Goal: Information Seeking & Learning: Understand process/instructions

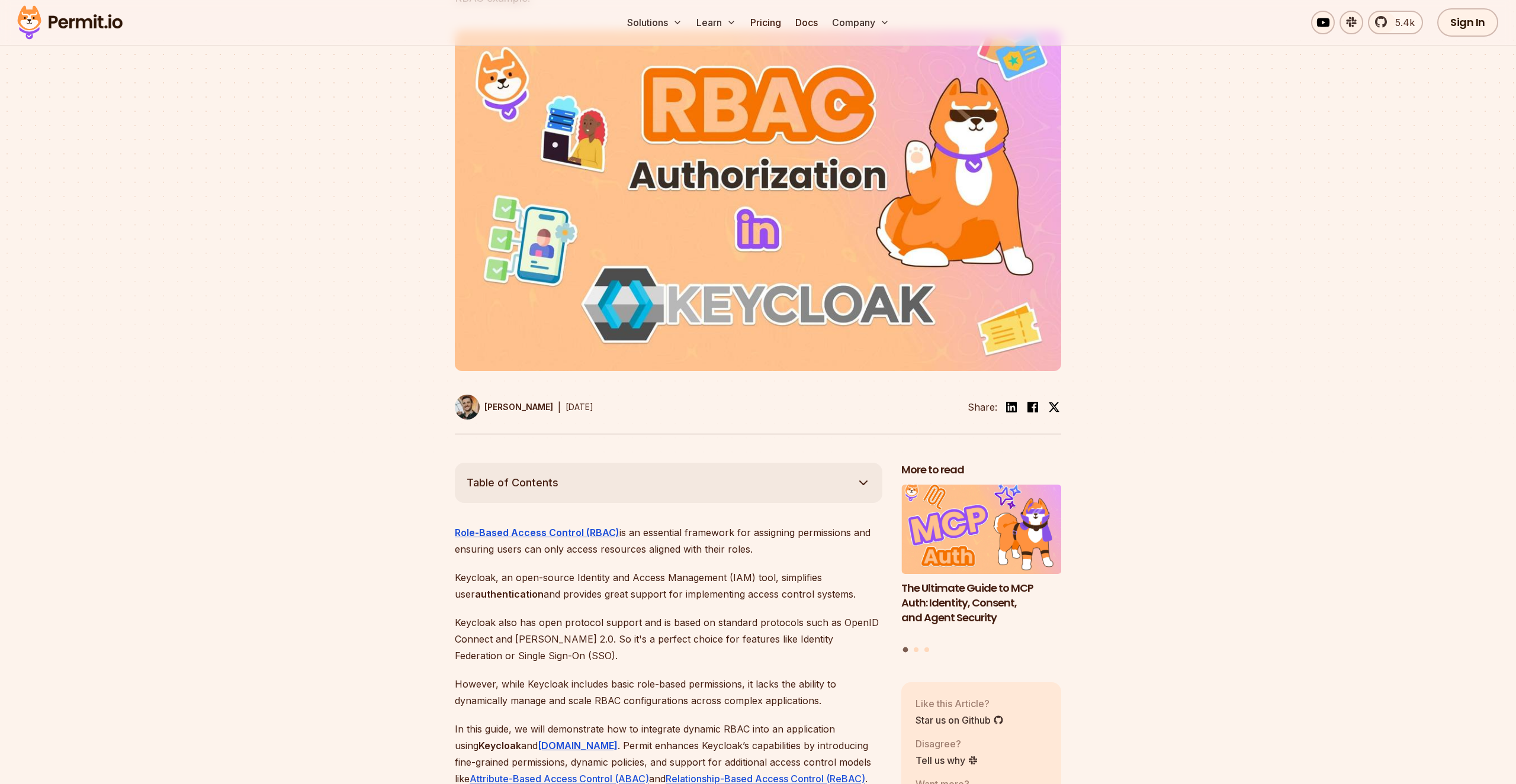
scroll to position [409, 0]
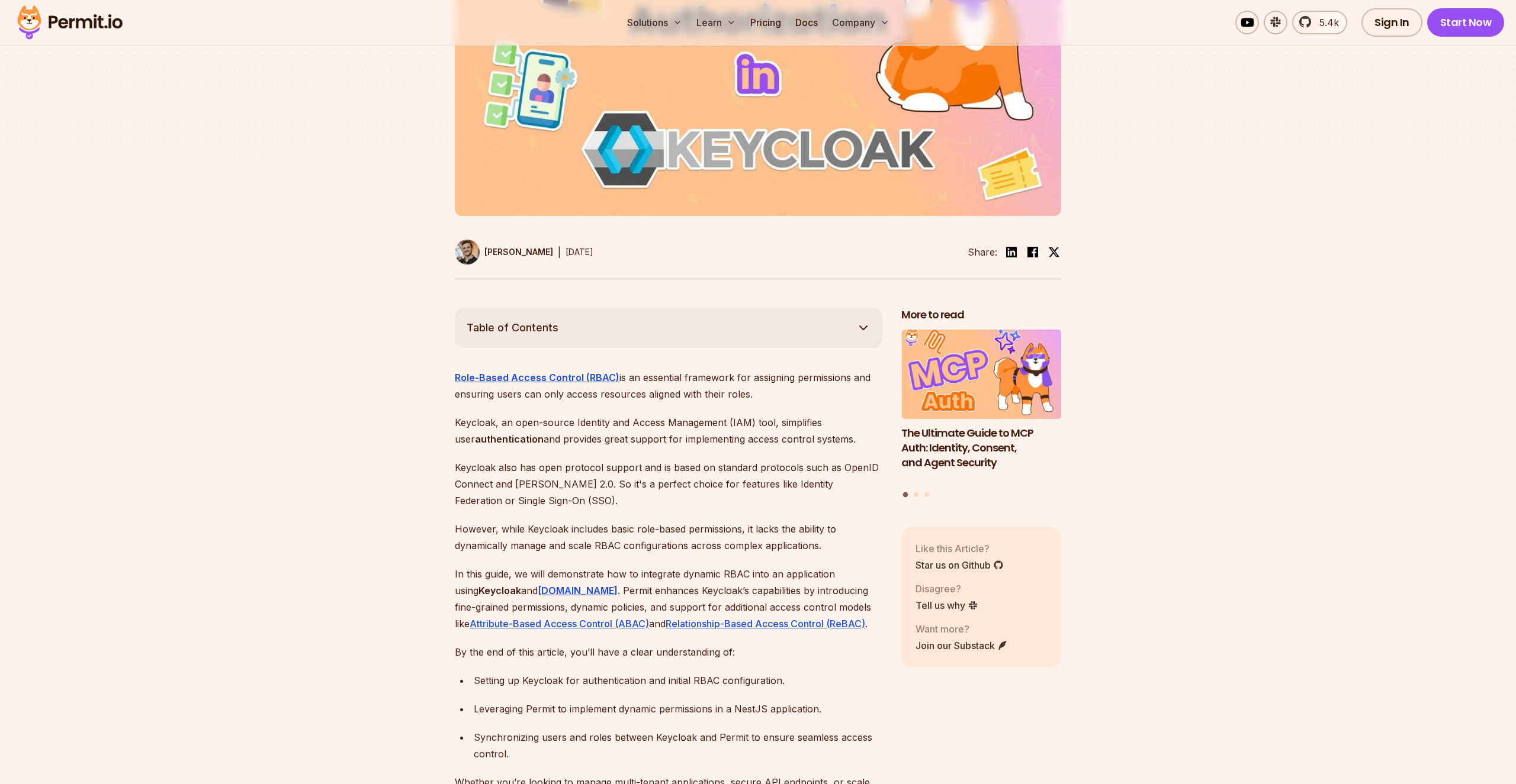
click at [628, 369] on p "Role-Based Access Control (RBAC) is an essential framework for assigning permis…" at bounding box center [667, 386] width 427 height 33
drag, startPoint x: 628, startPoint y: 361, endPoint x: 679, endPoint y: 370, distance: 51.8
click at [679, 370] on p "Role-Based Access Control (RBAC) is an essential framework for assigning permis…" at bounding box center [667, 386] width 427 height 33
click at [678, 377] on p "Role-Based Access Control (RBAC) is an essential framework for assigning permis…" at bounding box center [667, 386] width 427 height 33
click at [466, 593] on p "In this guide, we will demonstrate how to integrate dynamic RBAC into an applic…" at bounding box center [667, 599] width 427 height 67
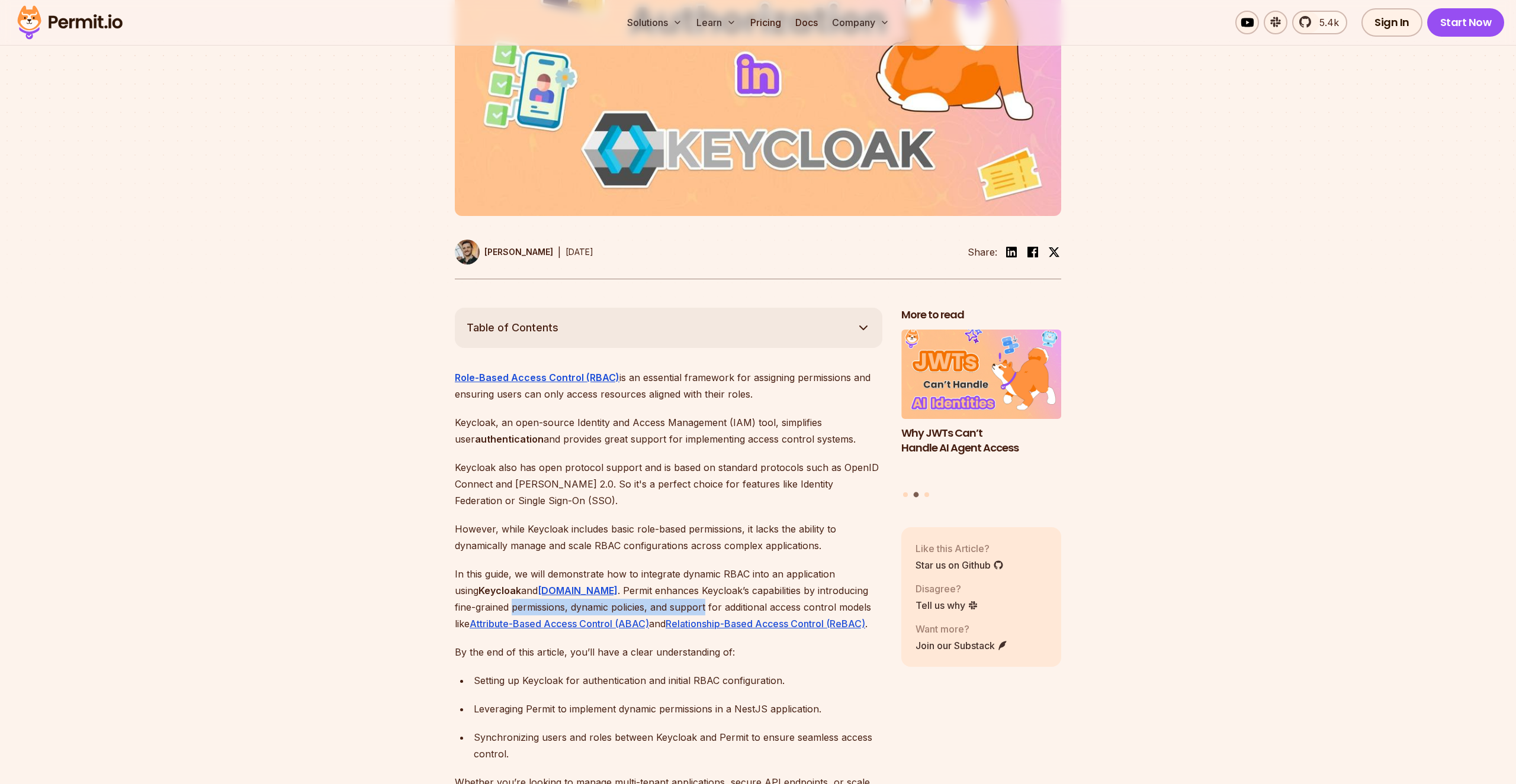
drag, startPoint x: 466, startPoint y: 593, endPoint x: 615, endPoint y: 585, distance: 149.2
click at [615, 585] on p "In this guide, we will demonstrate how to integrate dynamic RBAC into an applic…" at bounding box center [667, 599] width 427 height 67
click at [579, 575] on p "In this guide, we will demonstrate how to integrate dynamic RBAC into an applic…" at bounding box center [667, 599] width 427 height 67
drag, startPoint x: 579, startPoint y: 575, endPoint x: 571, endPoint y: 587, distance: 14.4
click at [571, 587] on p "In this guide, we will demonstrate how to integrate dynamic RBAC into an applic…" at bounding box center [667, 599] width 427 height 67
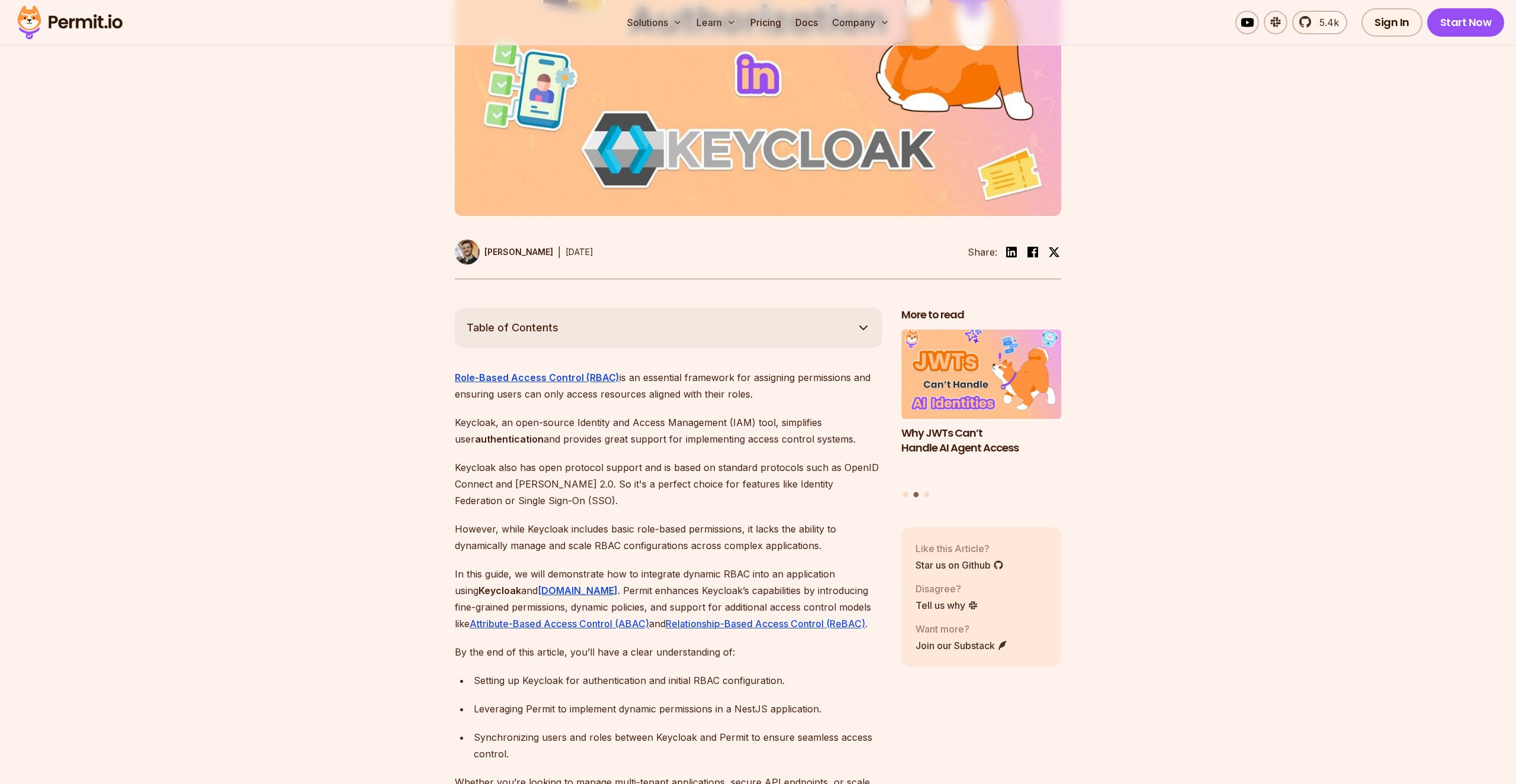
click at [598, 587] on p "In this guide, we will demonstrate how to integrate dynamic RBAC into an applic…" at bounding box center [667, 599] width 427 height 67
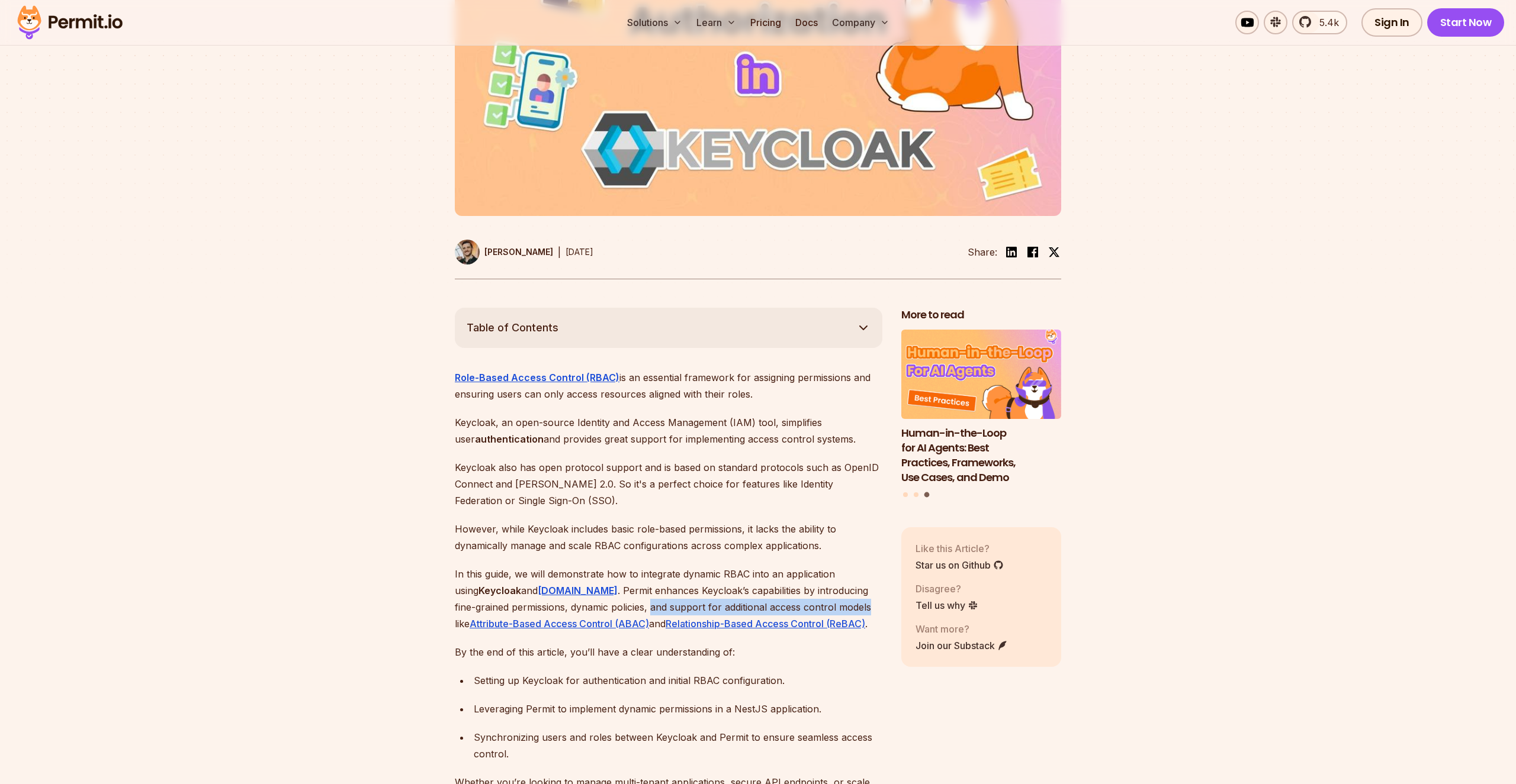
drag, startPoint x: 598, startPoint y: 587, endPoint x: 785, endPoint y: 591, distance: 187.0
click at [785, 591] on p "In this guide, we will demonstrate how to integrate dynamic RBAC into an applic…" at bounding box center [667, 599] width 427 height 67
drag, startPoint x: 785, startPoint y: 591, endPoint x: 713, endPoint y: 581, distance: 72.7
click at [713, 581] on p "In this guide, we will demonstrate how to integrate dynamic RBAC into an applic…" at bounding box center [667, 599] width 427 height 67
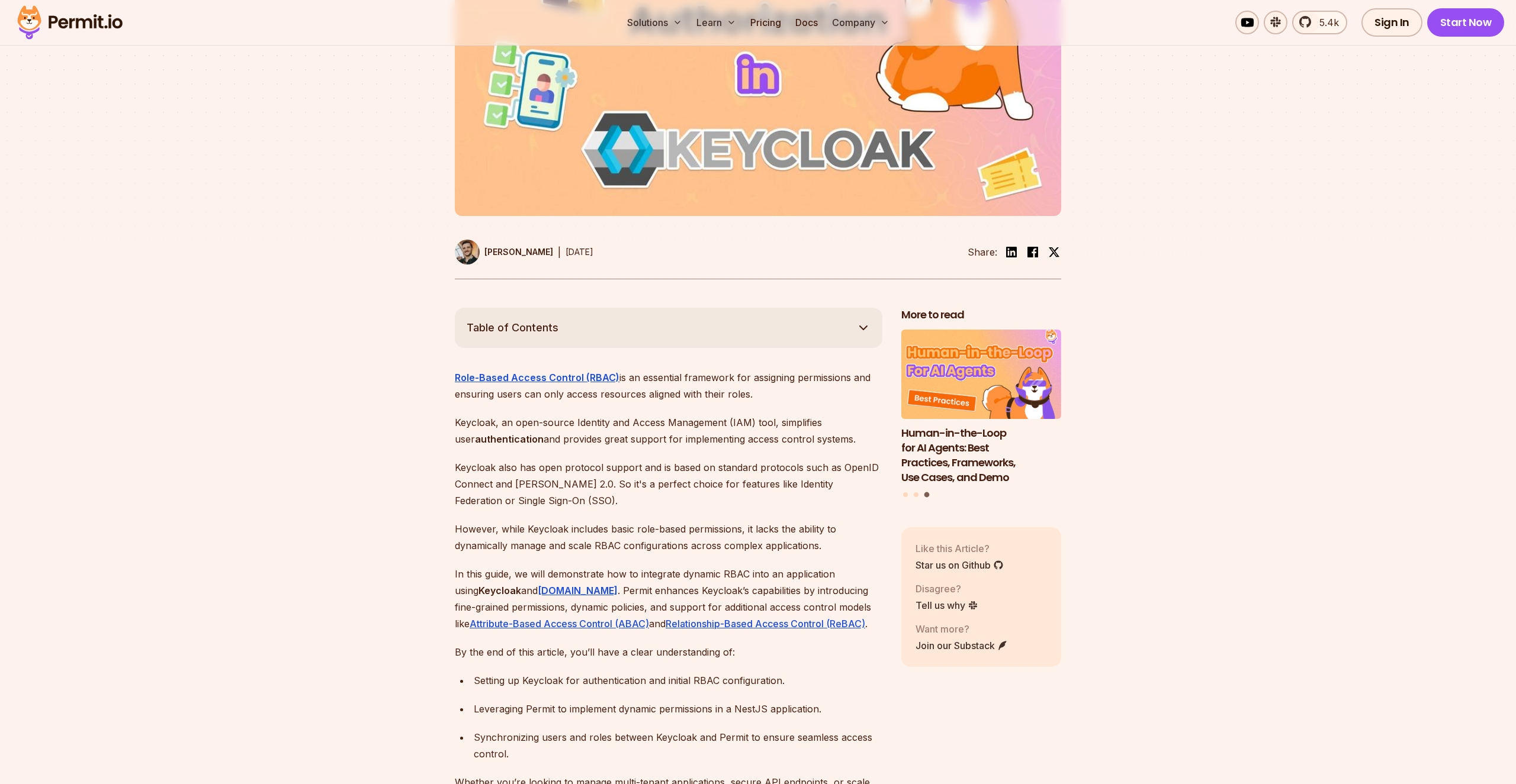
click at [713, 581] on p "In this guide, we will demonstrate how to integrate dynamic RBAC into an applic…" at bounding box center [667, 599] width 427 height 67
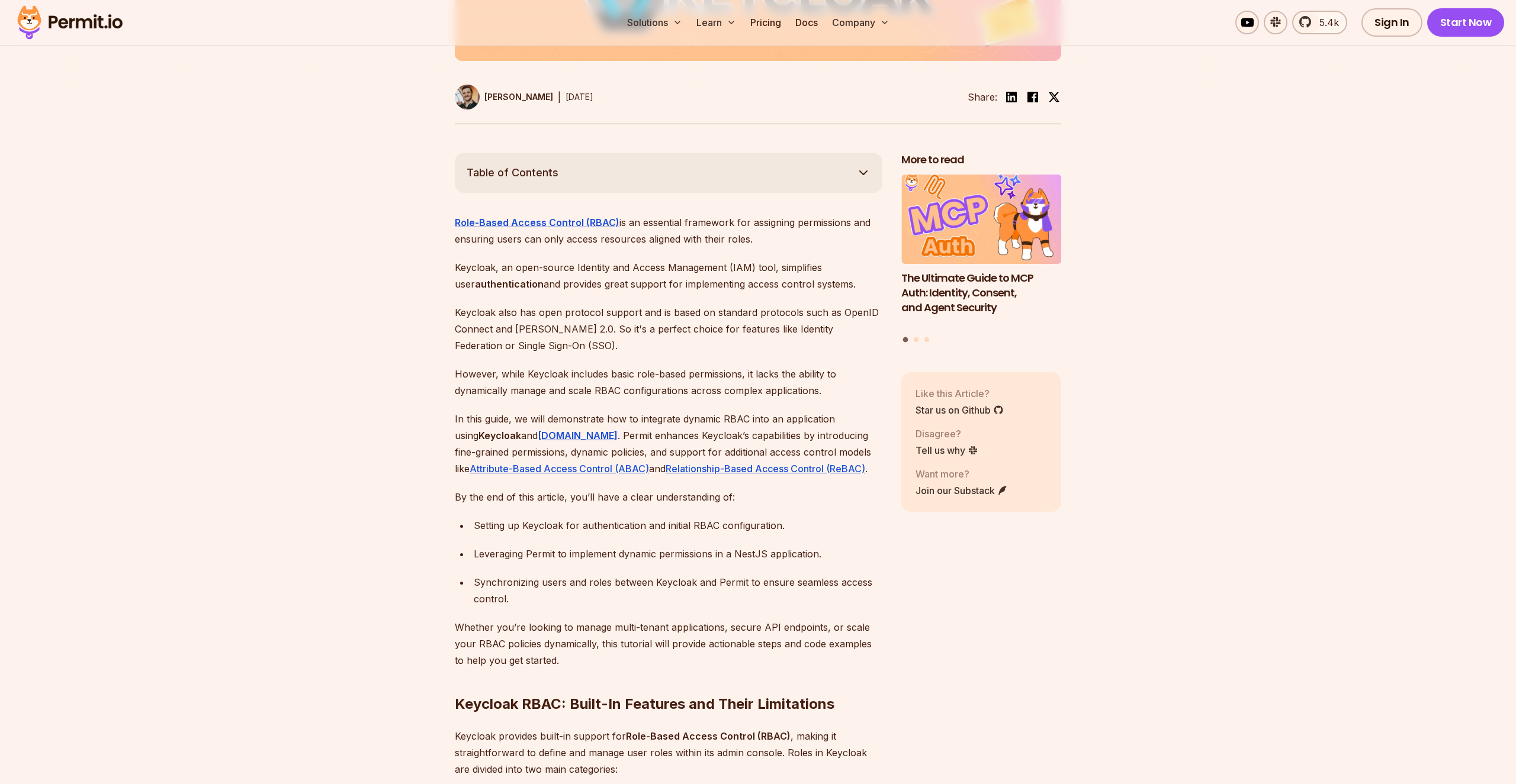
scroll to position [572, 0]
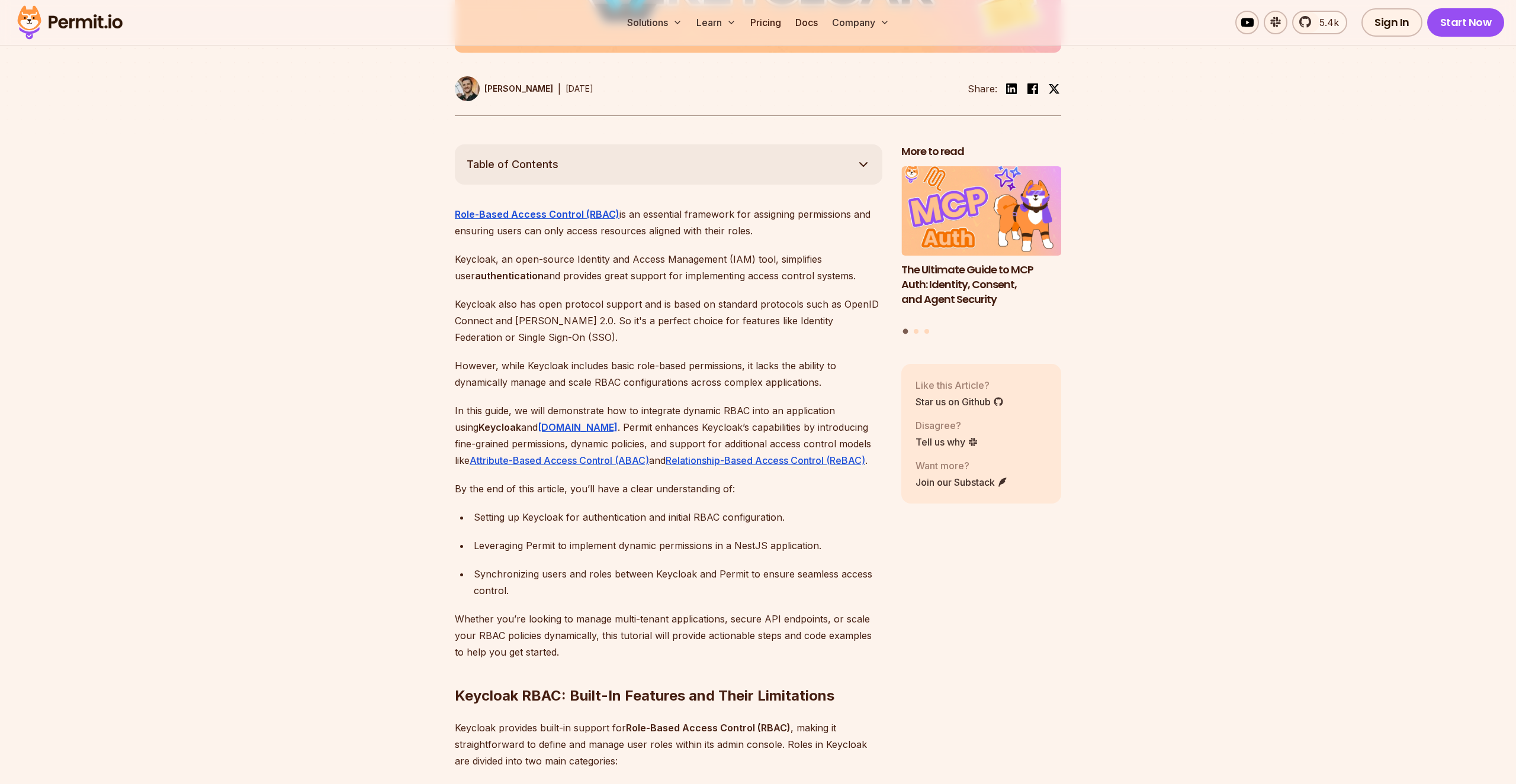
click at [497, 481] on p "By the end of this article, you’ll have a clear understanding of:" at bounding box center [667, 489] width 427 height 16
click at [495, 509] on div "Setting up Keycloak for authentication and initial RBAC configuration." at bounding box center [678, 517] width 409 height 16
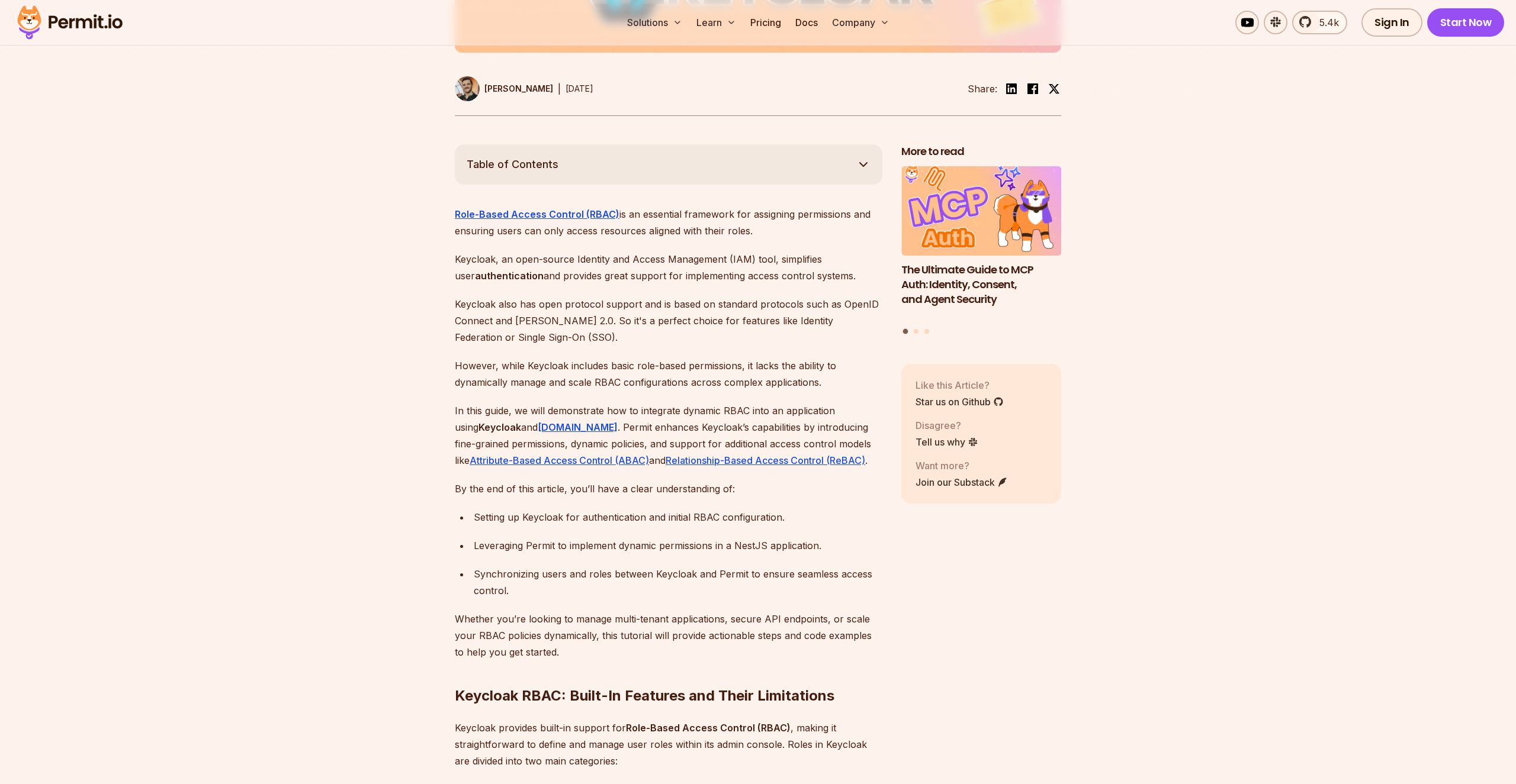
click at [495, 509] on div "Setting up Keycloak for authentication and initial RBAC configuration." at bounding box center [678, 517] width 409 height 16
click at [506, 537] on div "Leveraging Permit to implement dynamic permissions in a NestJS application." at bounding box center [678, 545] width 409 height 16
click at [491, 566] on div "Synchronizing users and roles between Keycloak and Permit to ensure seamless ac…" at bounding box center [678, 582] width 409 height 33
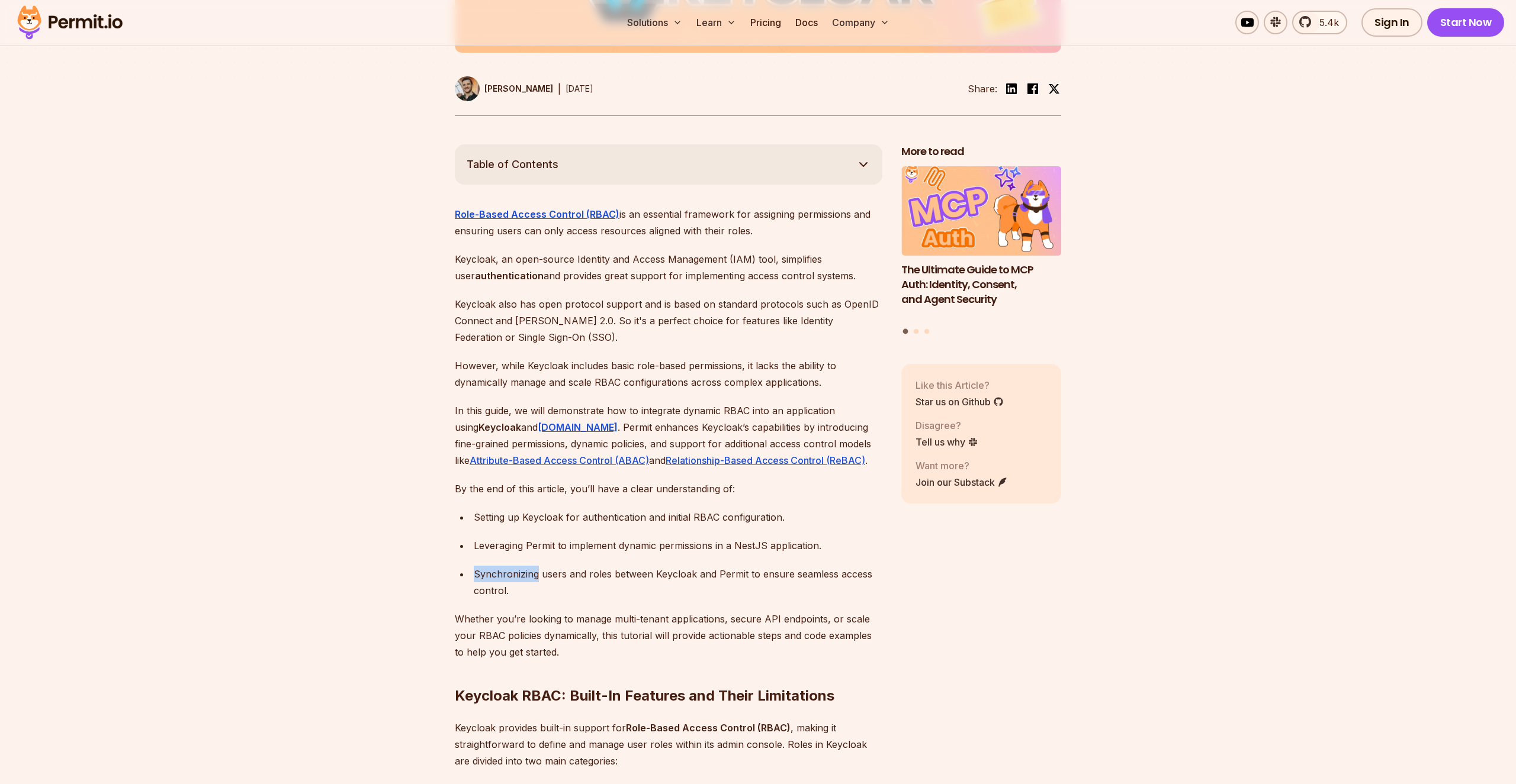
click at [491, 566] on div "Synchronizing users and roles between Keycloak and Permit to ensure seamless ac…" at bounding box center [678, 582] width 409 height 33
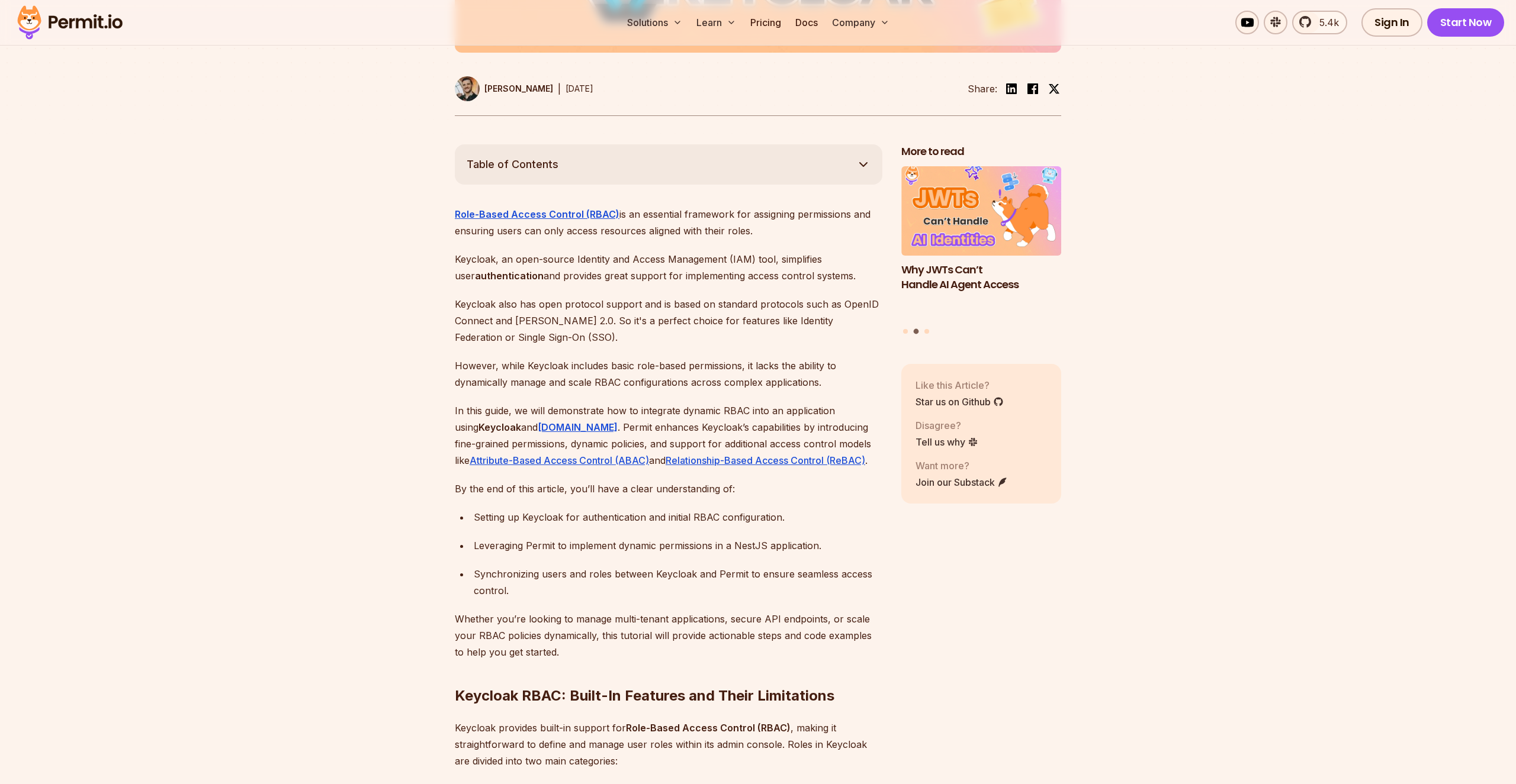
click at [491, 566] on div "Synchronizing users and roles between Keycloak and Permit to ensure seamless ac…" at bounding box center [678, 582] width 409 height 33
click at [581, 537] on div "Leveraging Permit to implement dynamic permissions in a NestJS application." at bounding box center [678, 545] width 409 height 16
drag, startPoint x: 581, startPoint y: 532, endPoint x: 575, endPoint y: 557, distance: 25.7
click at [575, 557] on ul "Setting up Keycloak for authentication and initial RBAC configuration. Leveragi…" at bounding box center [667, 554] width 427 height 90
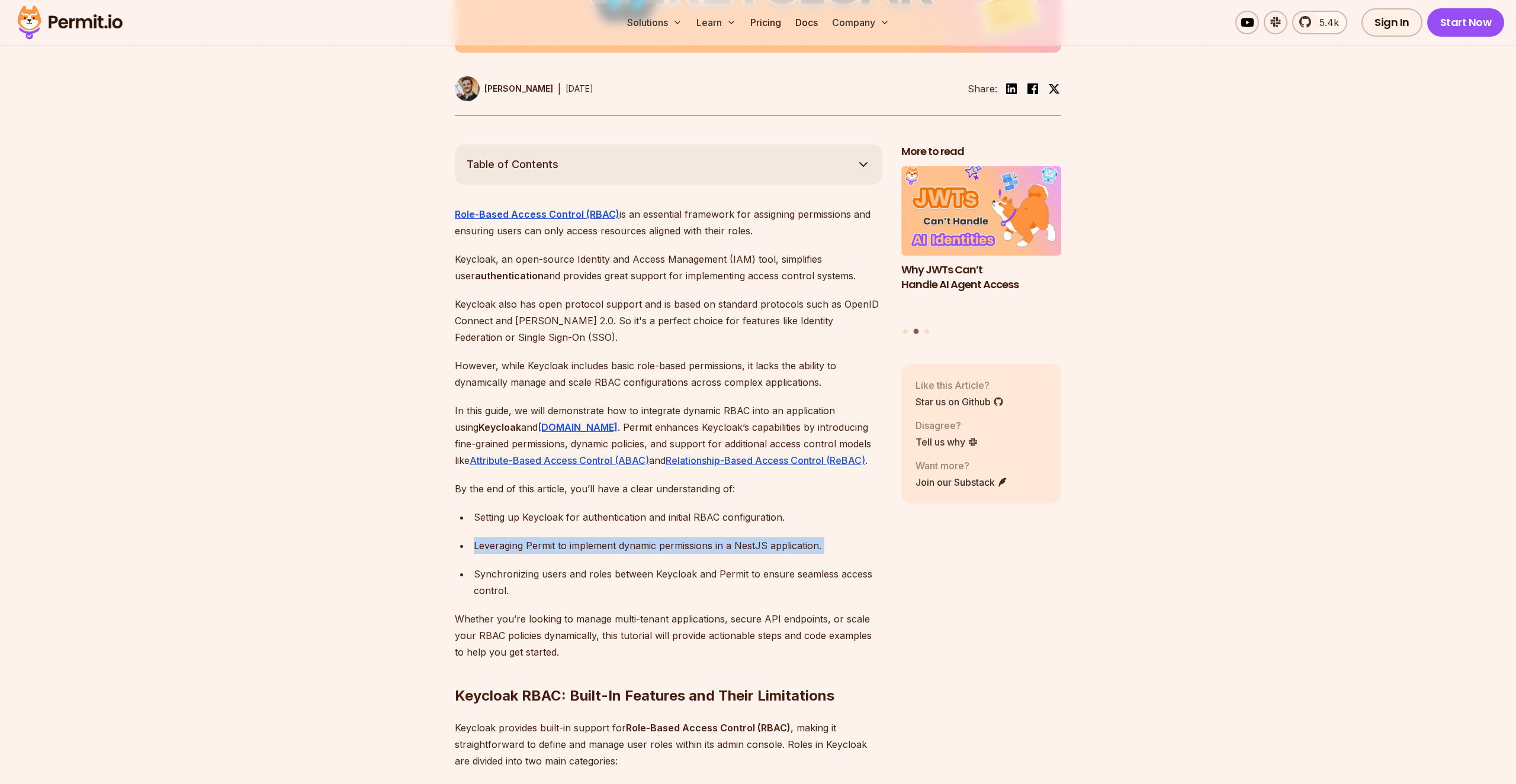
click at [568, 571] on div "Synchronizing users and roles between Keycloak and Permit to ensure seamless ac…" at bounding box center [678, 582] width 409 height 33
click at [482, 566] on div "Synchronizing users and roles between Keycloak and Permit to ensure seamless ac…" at bounding box center [678, 582] width 409 height 33
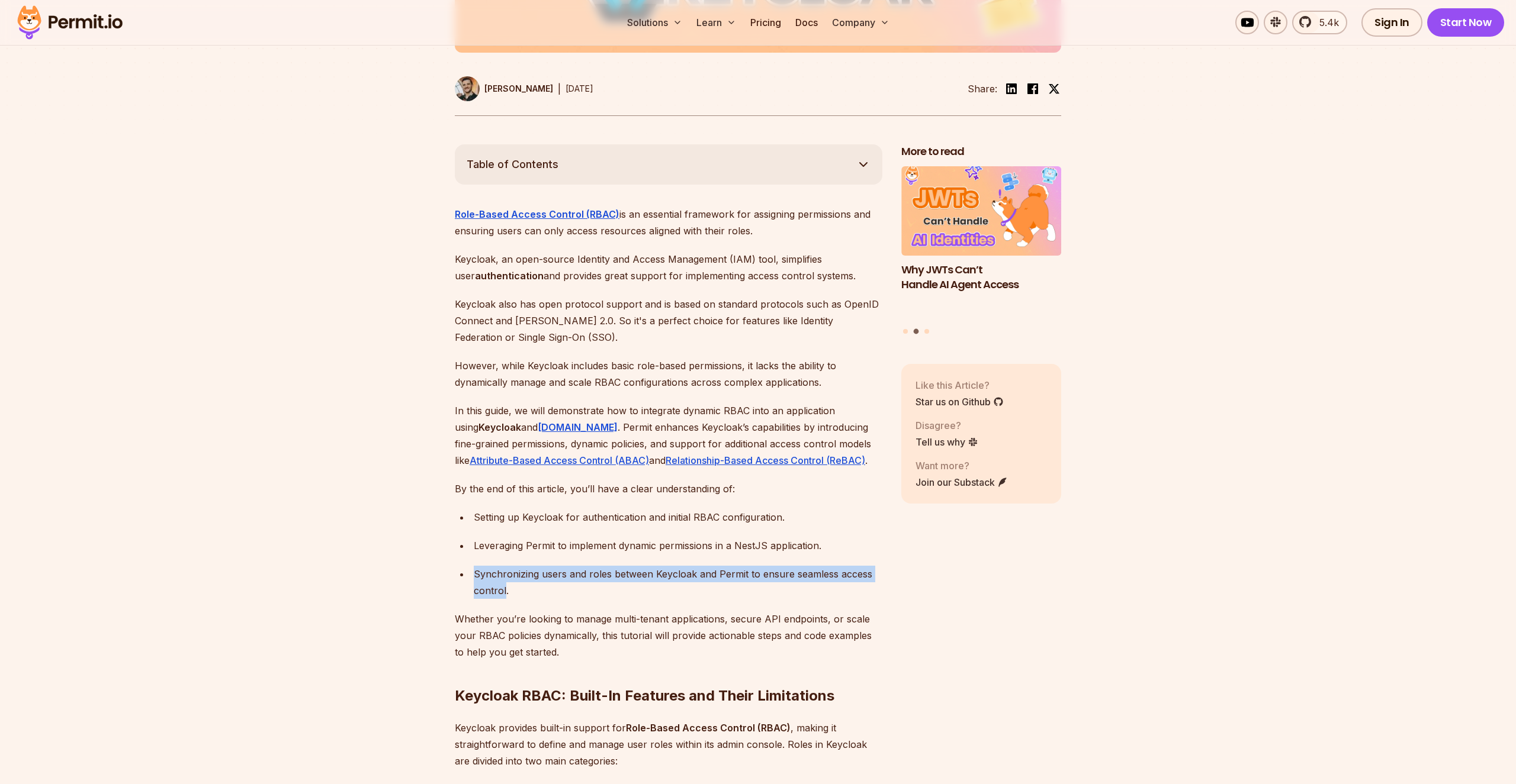
drag, startPoint x: 482, startPoint y: 562, endPoint x: 485, endPoint y: 575, distance: 13.3
click at [485, 575] on div "Synchronizing users and roles between Keycloak and Permit to ensure seamless ac…" at bounding box center [678, 582] width 409 height 33
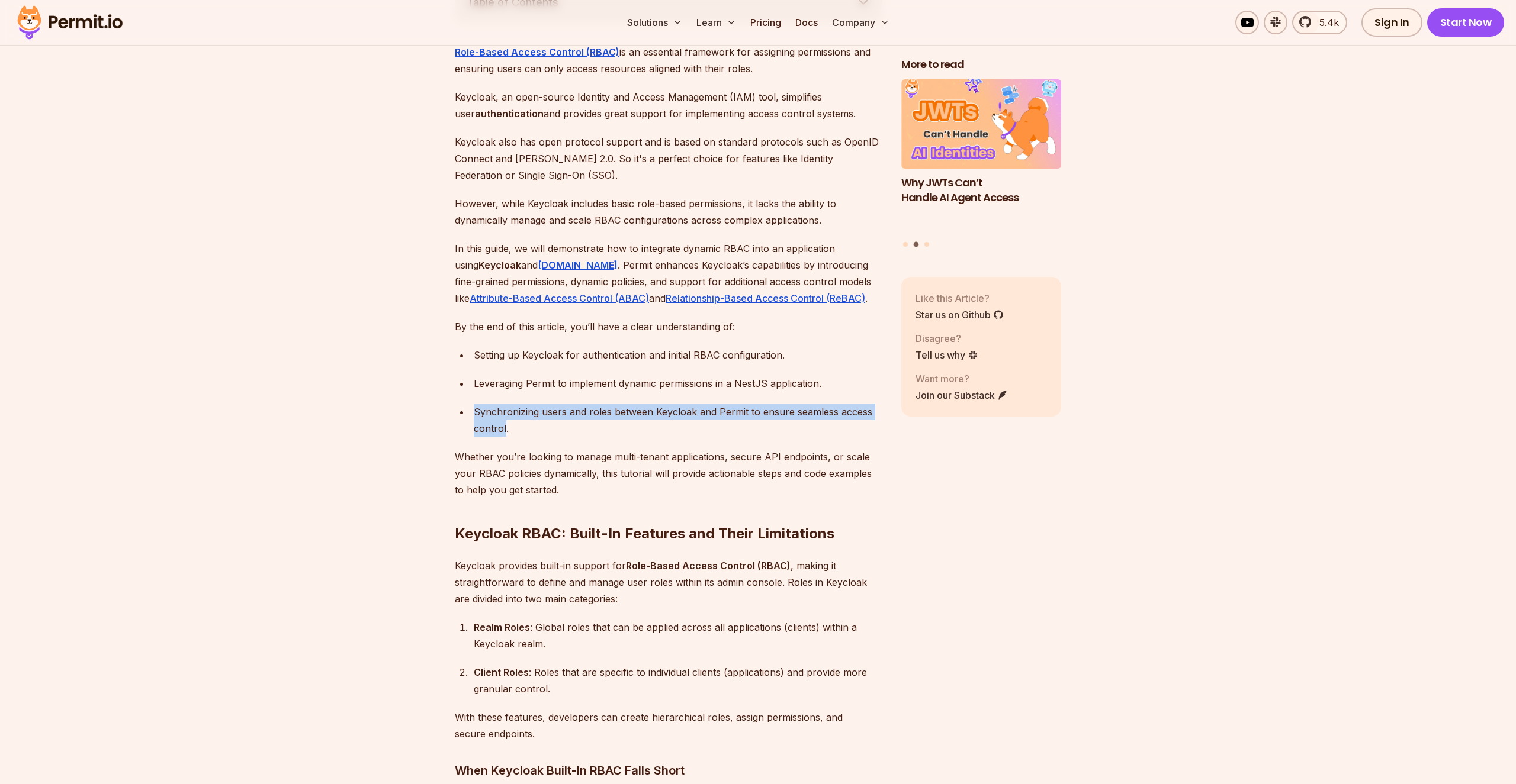
scroll to position [735, 0]
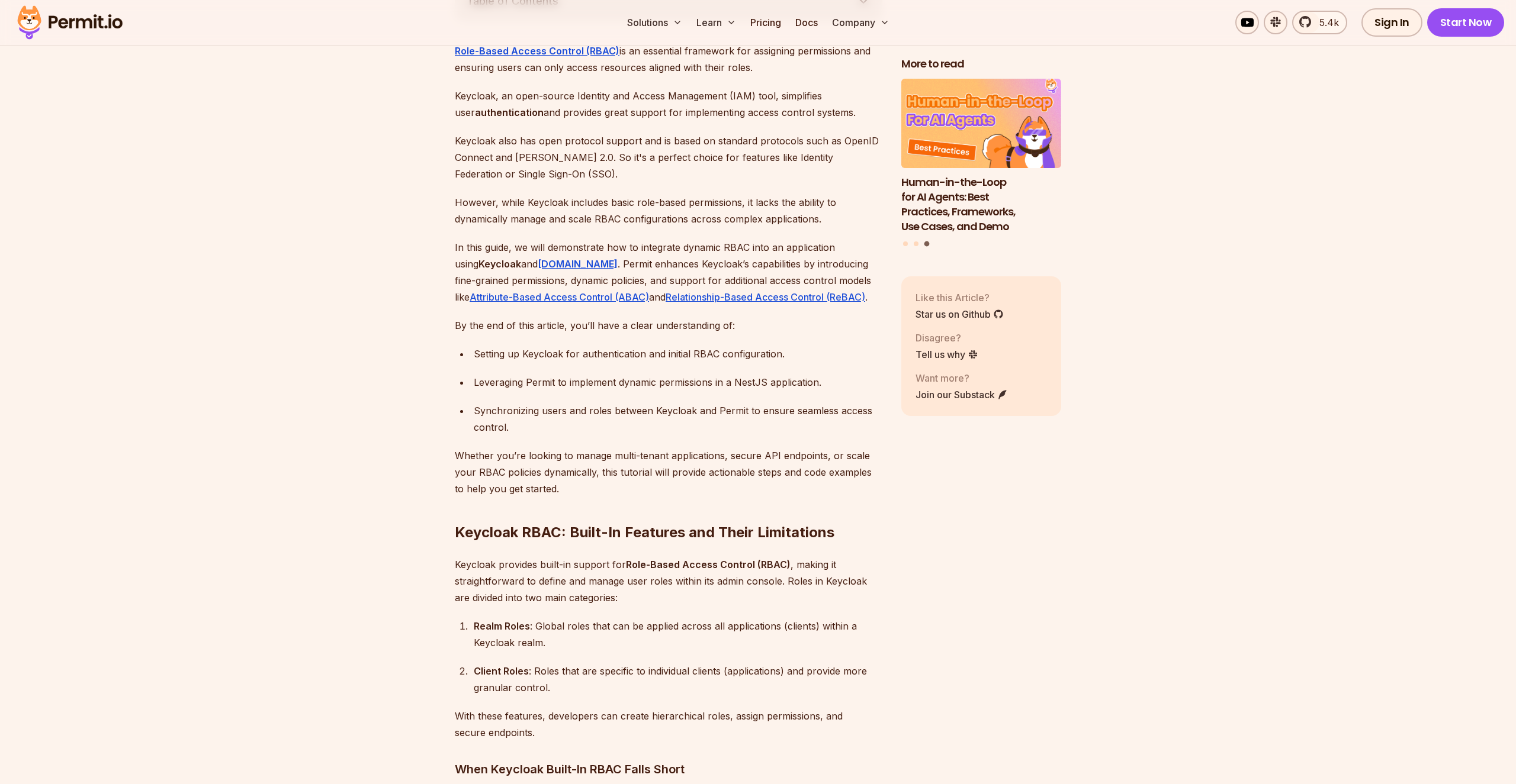
click at [476, 447] on p "Whether you’re looking to manage multi-tenant applications, secure API endpoint…" at bounding box center [667, 473] width 427 height 50
drag, startPoint x: 476, startPoint y: 446, endPoint x: 482, endPoint y: 472, distance: 26.7
click at [478, 472] on p "Whether you’re looking to manage multi-tenant applications, secure API endpoint…" at bounding box center [667, 473] width 427 height 50
click at [568, 476] on h2 "Keycloak RBAC: Built-In Features and Their Limitations" at bounding box center [667, 509] width 427 height 67
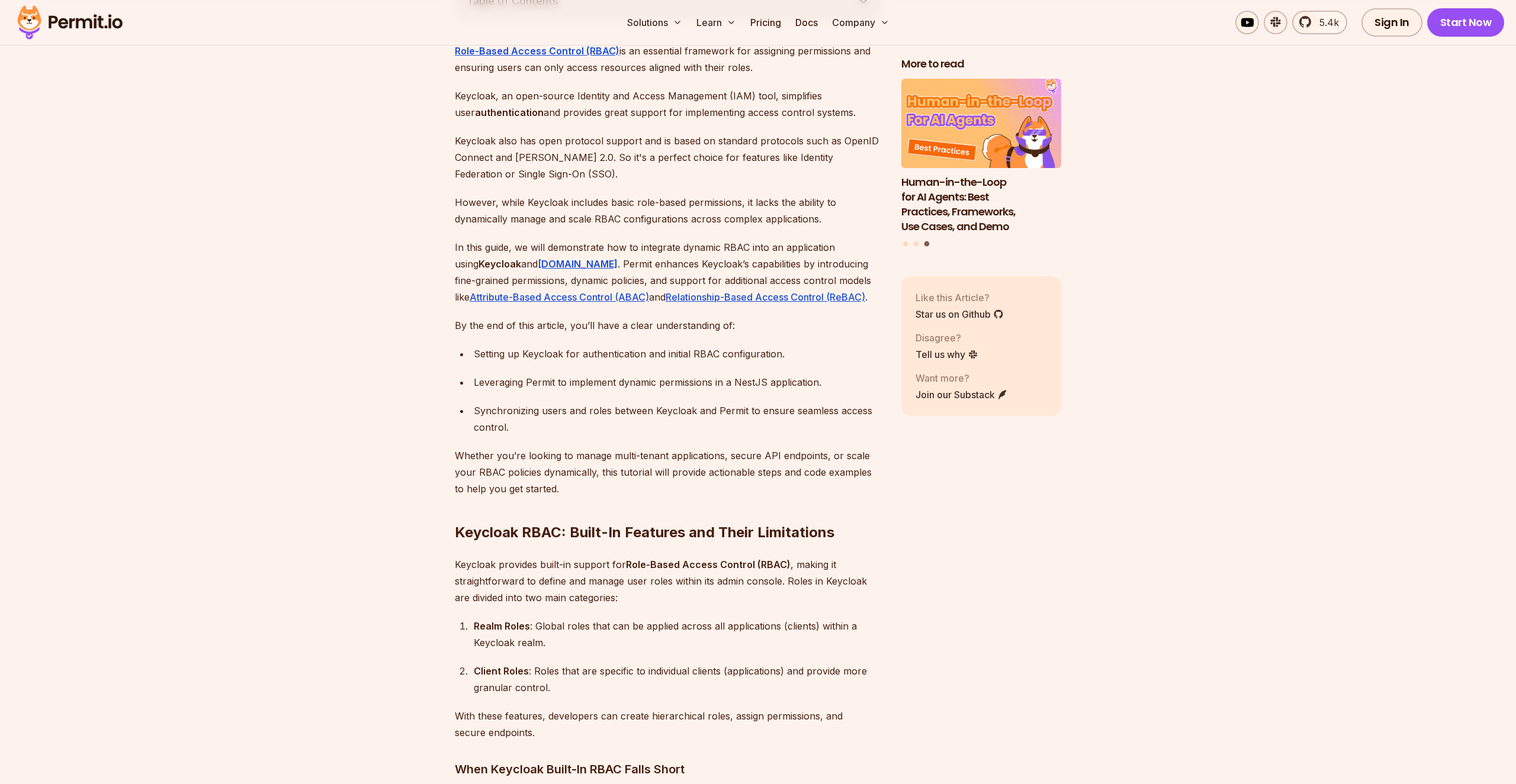
click at [731, 447] on p "Whether you’re looking to manage multi-tenant applications, secure API endpoint…" at bounding box center [667, 473] width 427 height 50
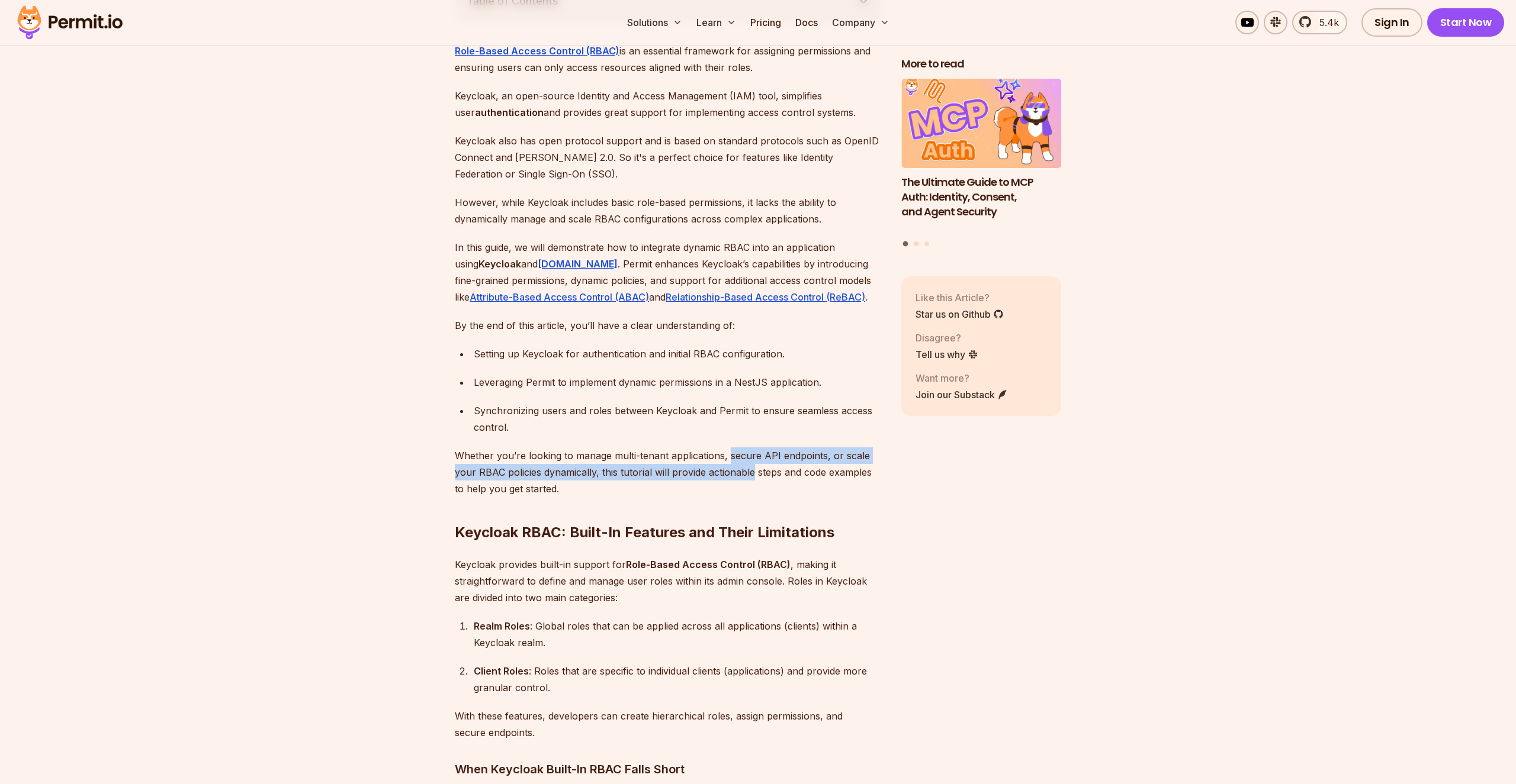
drag, startPoint x: 731, startPoint y: 444, endPoint x: 728, endPoint y: 455, distance: 11.4
click at [728, 455] on p "Whether you’re looking to manage multi-tenant applications, secure API endpoint…" at bounding box center [667, 473] width 427 height 50
click at [461, 476] on h2 "Keycloak RBAC: Built-In Features and Their Limitations" at bounding box center [667, 509] width 427 height 67
drag, startPoint x: 461, startPoint y: 462, endPoint x: 481, endPoint y: 473, distance: 22.8
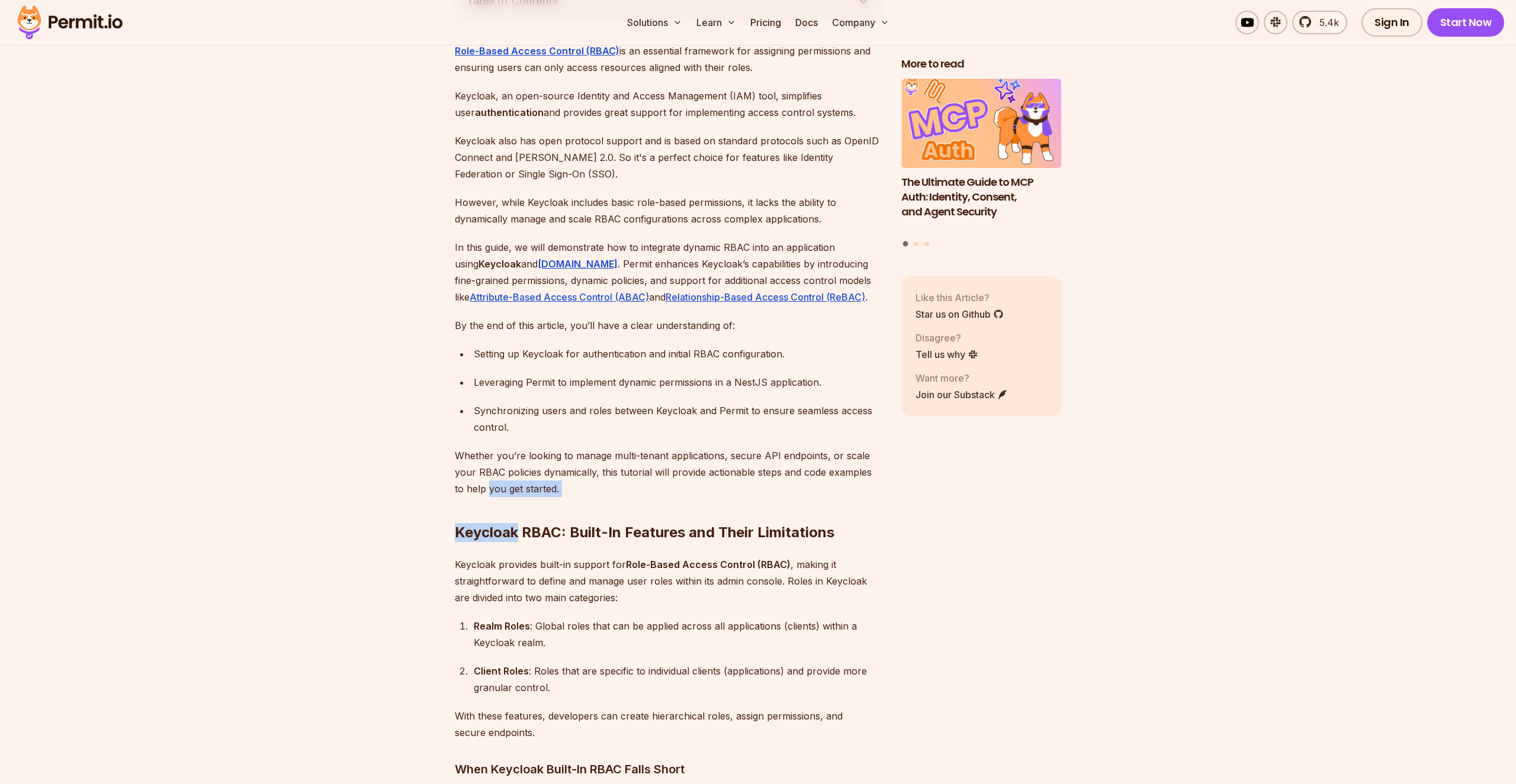
click at [557, 476] on h2 "Keycloak RBAC: Built-In Features and Their Limitations" at bounding box center [667, 509] width 427 height 67
click at [661, 455] on p "Whether you’re looking to manage multi-tenant applications, secure API endpoint…" at bounding box center [667, 473] width 427 height 50
drag, startPoint x: 661, startPoint y: 455, endPoint x: 665, endPoint y: 467, distance: 12.6
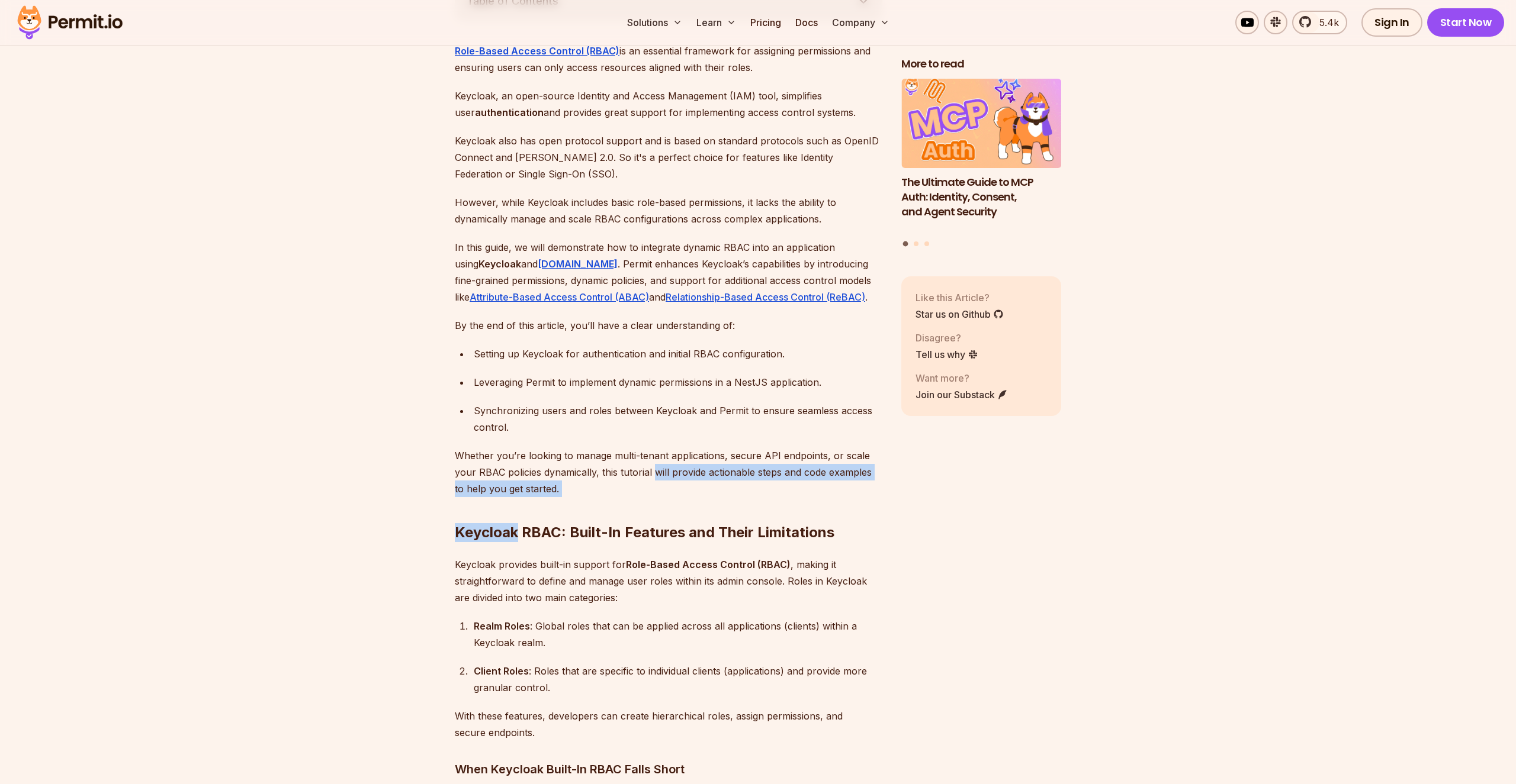
click at [667, 476] on h2 "Keycloak RBAC: Built-In Features and Their Limitations" at bounding box center [667, 509] width 427 height 67
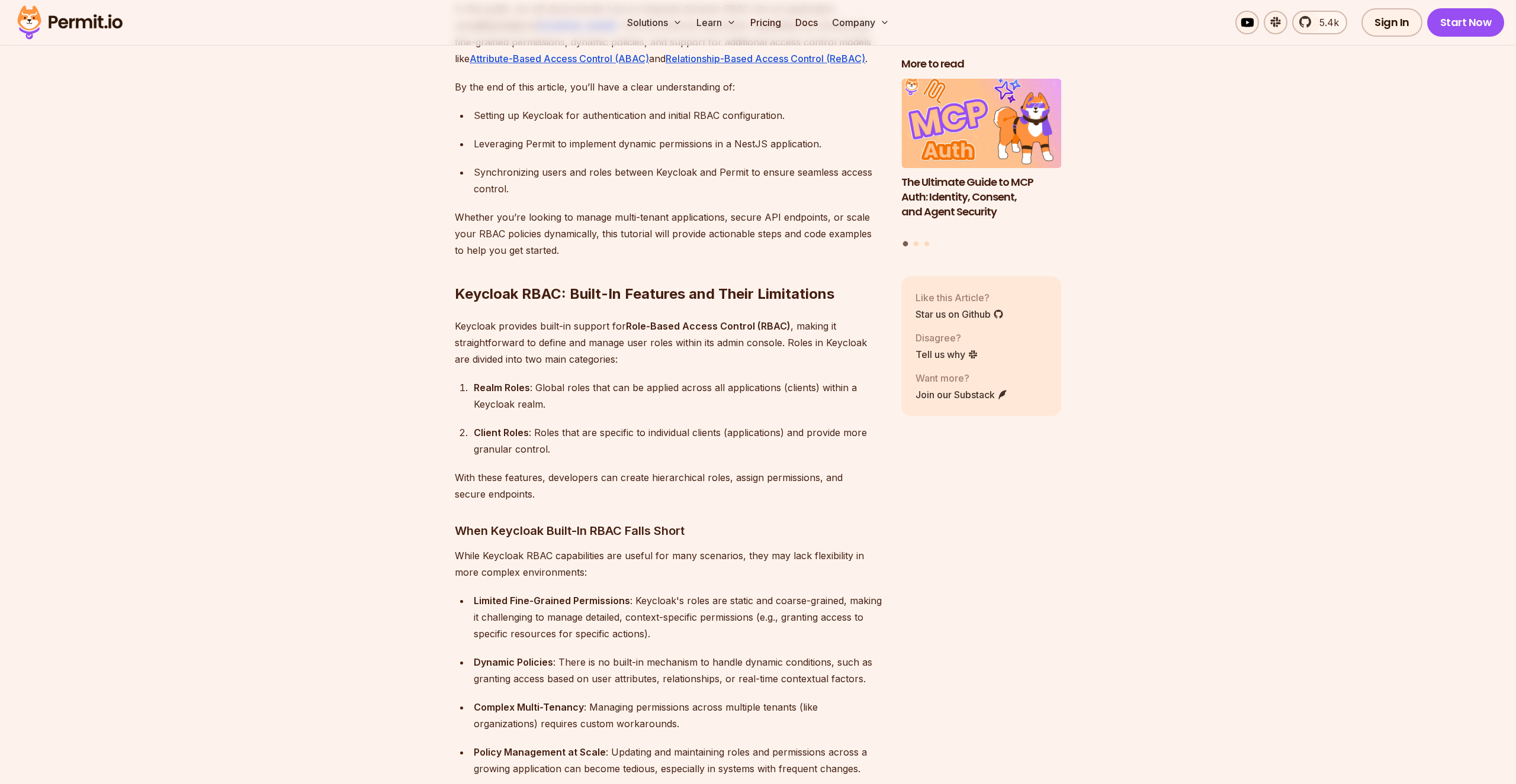
scroll to position [981, 0]
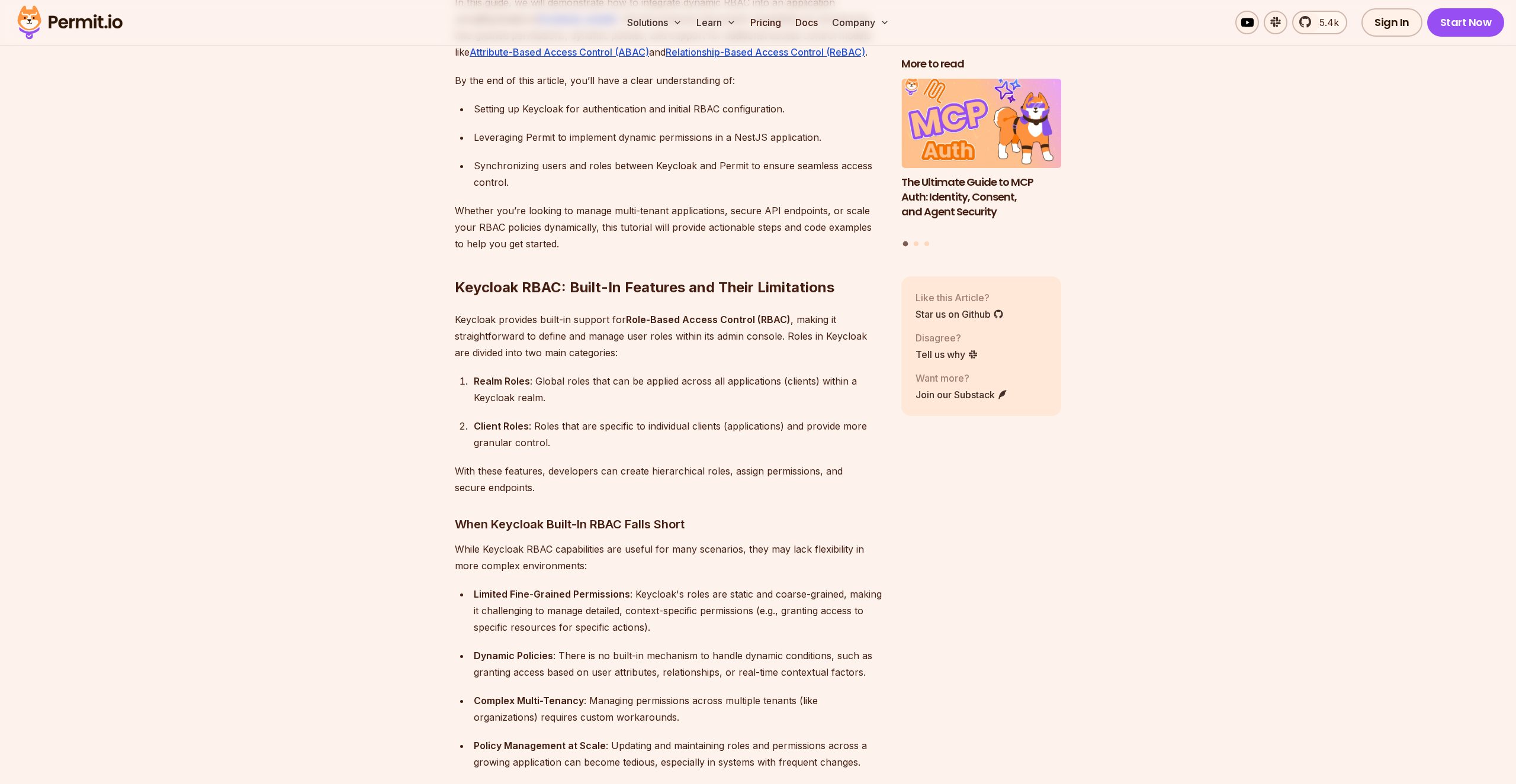
click at [646, 373] on div "Realm Roles : Global roles that can be applied across all applications (clients…" at bounding box center [678, 390] width 409 height 33
click at [647, 373] on div "Realm Roles : Global roles that can be applied across all applications (clients…" at bounding box center [678, 390] width 409 height 33
click at [692, 373] on div "Realm Roles : Global roles that can be applied across all applications (clients…" at bounding box center [678, 390] width 409 height 33
click at [549, 373] on div "Realm Roles : Global roles that can be applied across all applications (clients…" at bounding box center [678, 390] width 409 height 33
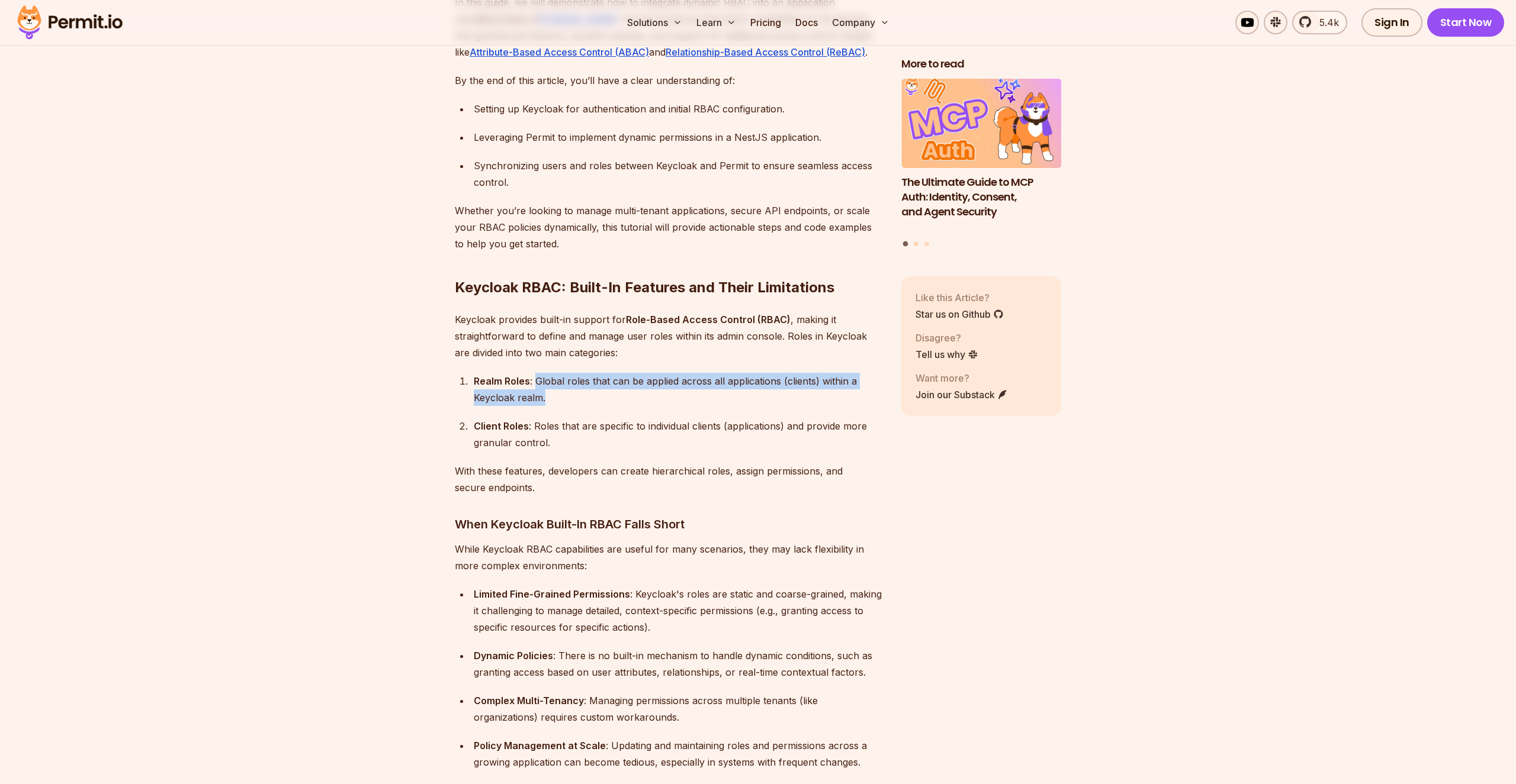
drag, startPoint x: 549, startPoint y: 365, endPoint x: 552, endPoint y: 380, distance: 15.3
click at [552, 380] on div "Realm Roles : Global roles that can be applied across all applications (clients…" at bounding box center [678, 390] width 409 height 33
click at [542, 418] on div "Client Roles : Roles that are specific to individual clients (applications) and…" at bounding box center [678, 434] width 409 height 33
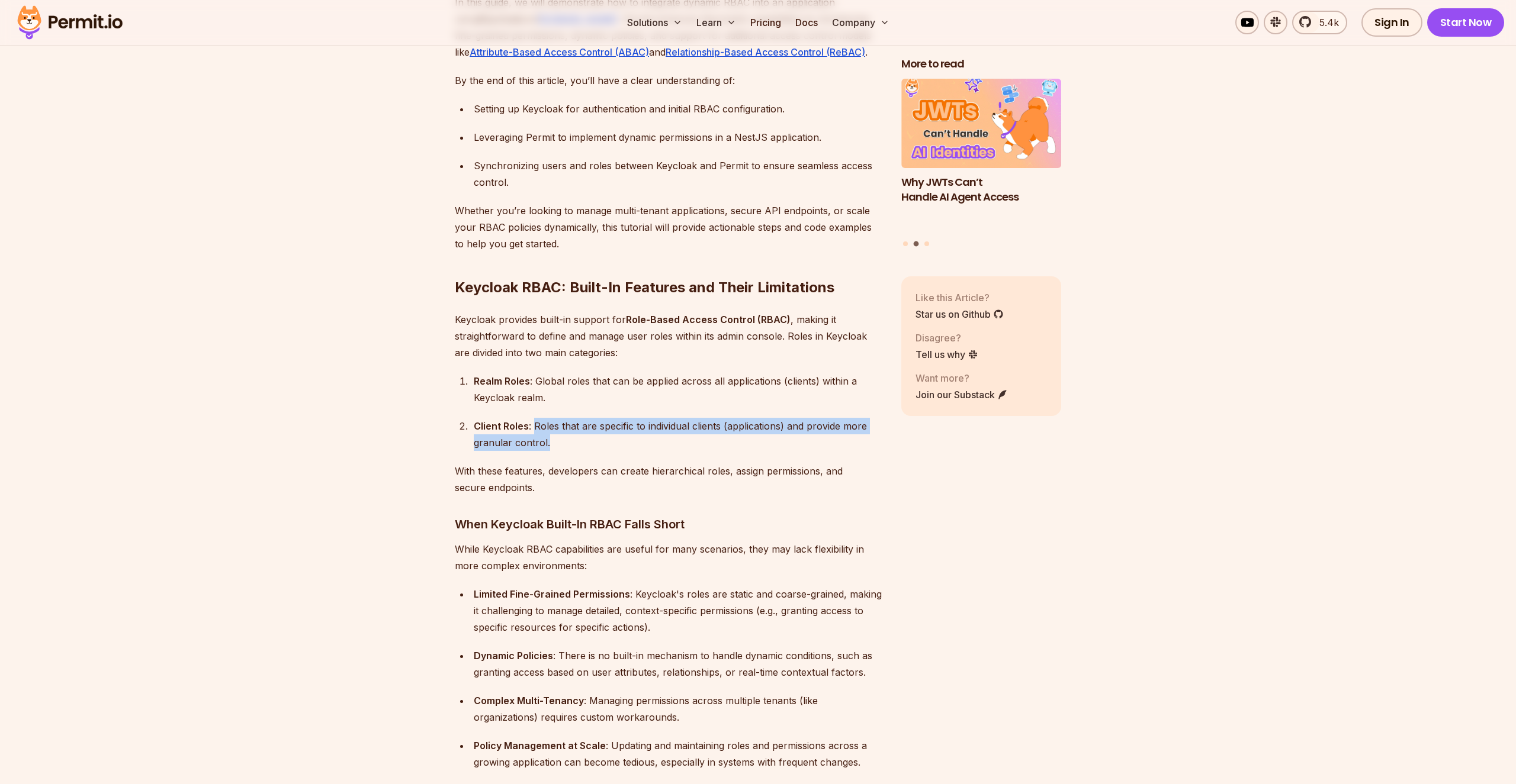
drag, startPoint x: 542, startPoint y: 406, endPoint x: 586, endPoint y: 428, distance: 49.2
click at [586, 428] on div "Client Roles : Roles that are specific to individual clients (applications) and…" at bounding box center [678, 434] width 409 height 33
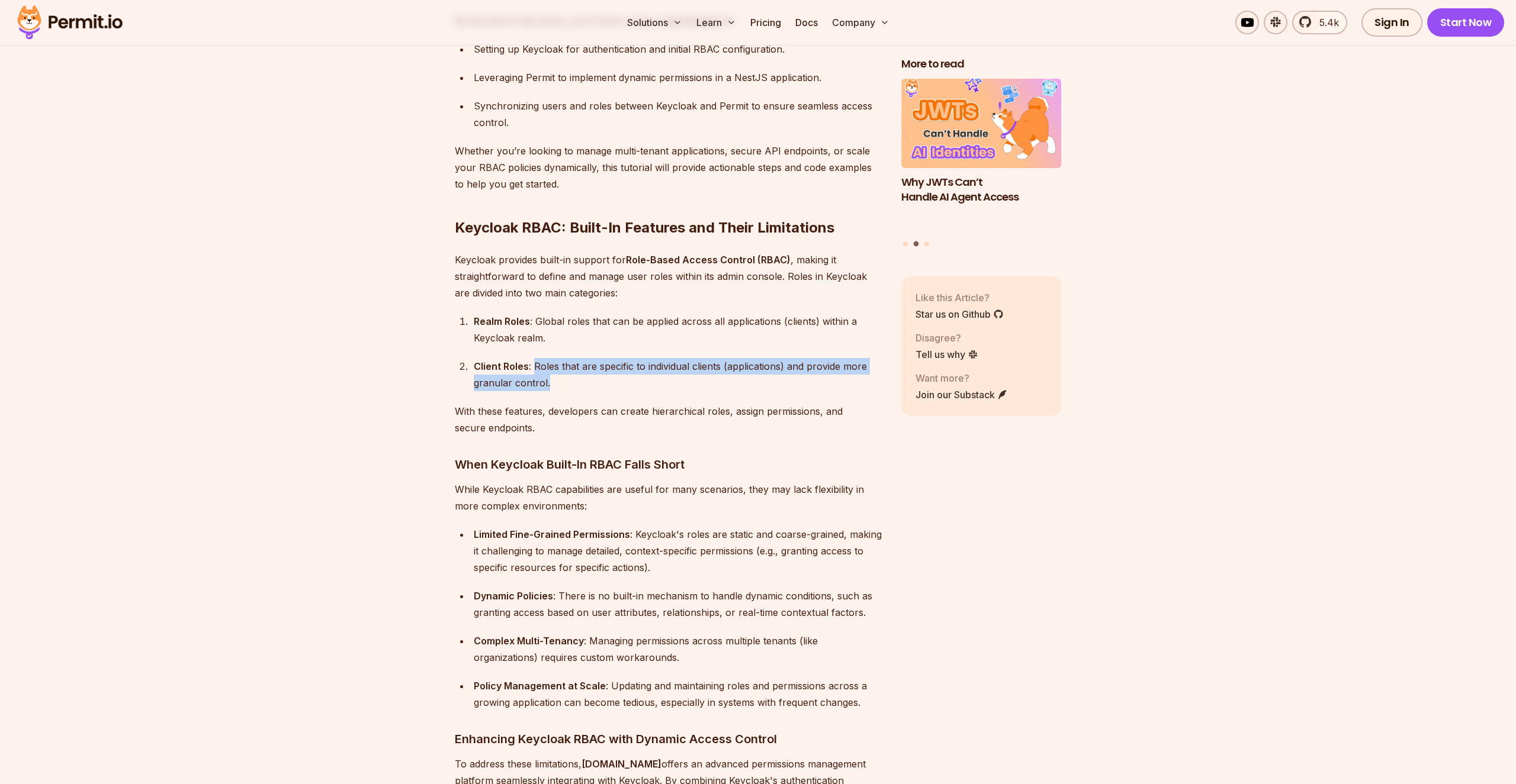
scroll to position [1062, 0]
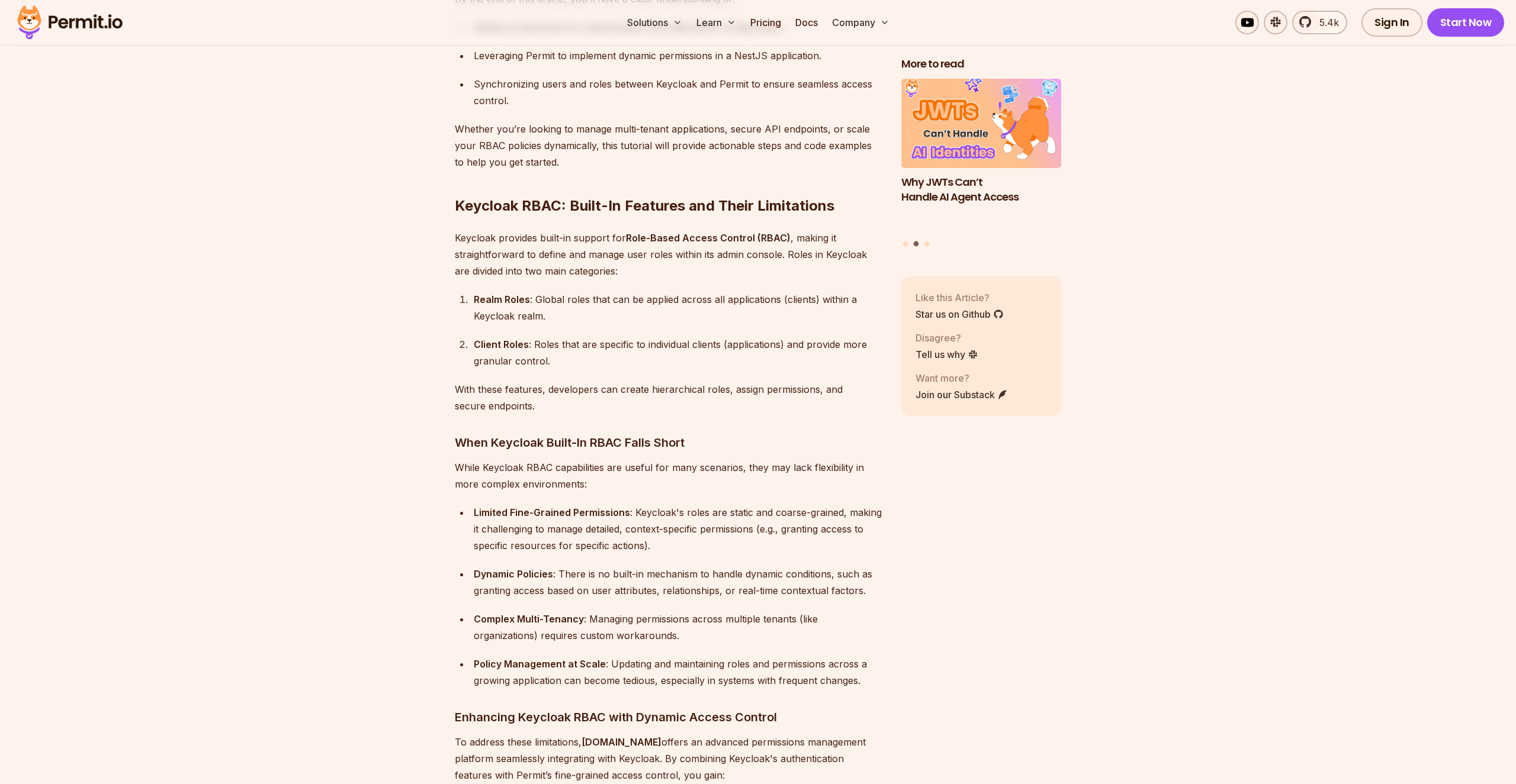
drag, startPoint x: 448, startPoint y: 369, endPoint x: 584, endPoint y: 388, distance: 137.3
click at [611, 386] on p "With these features, developers can create hierarchical roles, assign permissio…" at bounding box center [667, 397] width 427 height 33
click at [670, 381] on p "With these features, developers can create hierarchical roles, assign permissio…" at bounding box center [667, 397] width 427 height 33
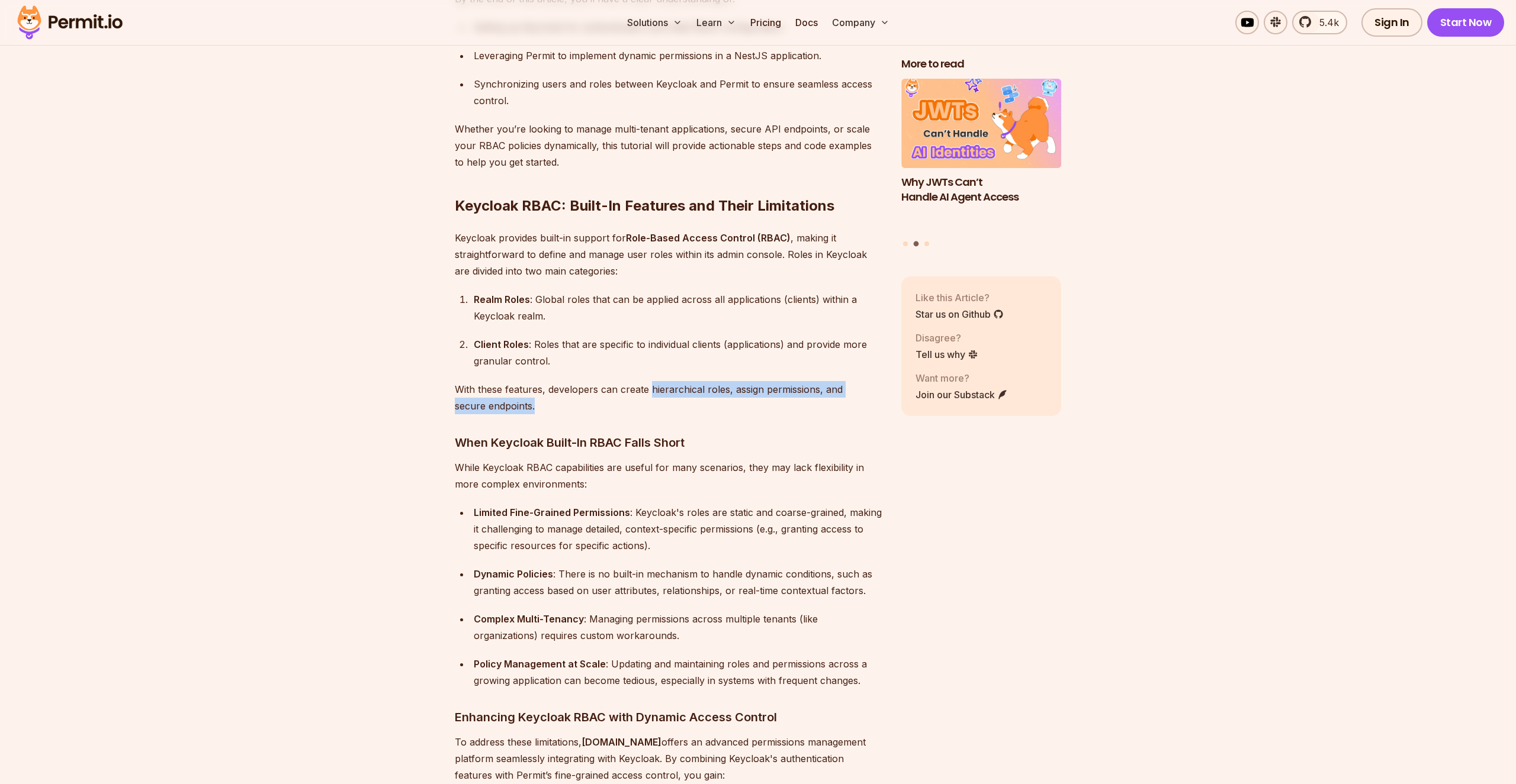
drag, startPoint x: 670, startPoint y: 376, endPoint x: 674, endPoint y: 387, distance: 11.7
click at [674, 387] on p "With these features, developers can create hierarchical roles, assign permissio…" at bounding box center [667, 397] width 427 height 33
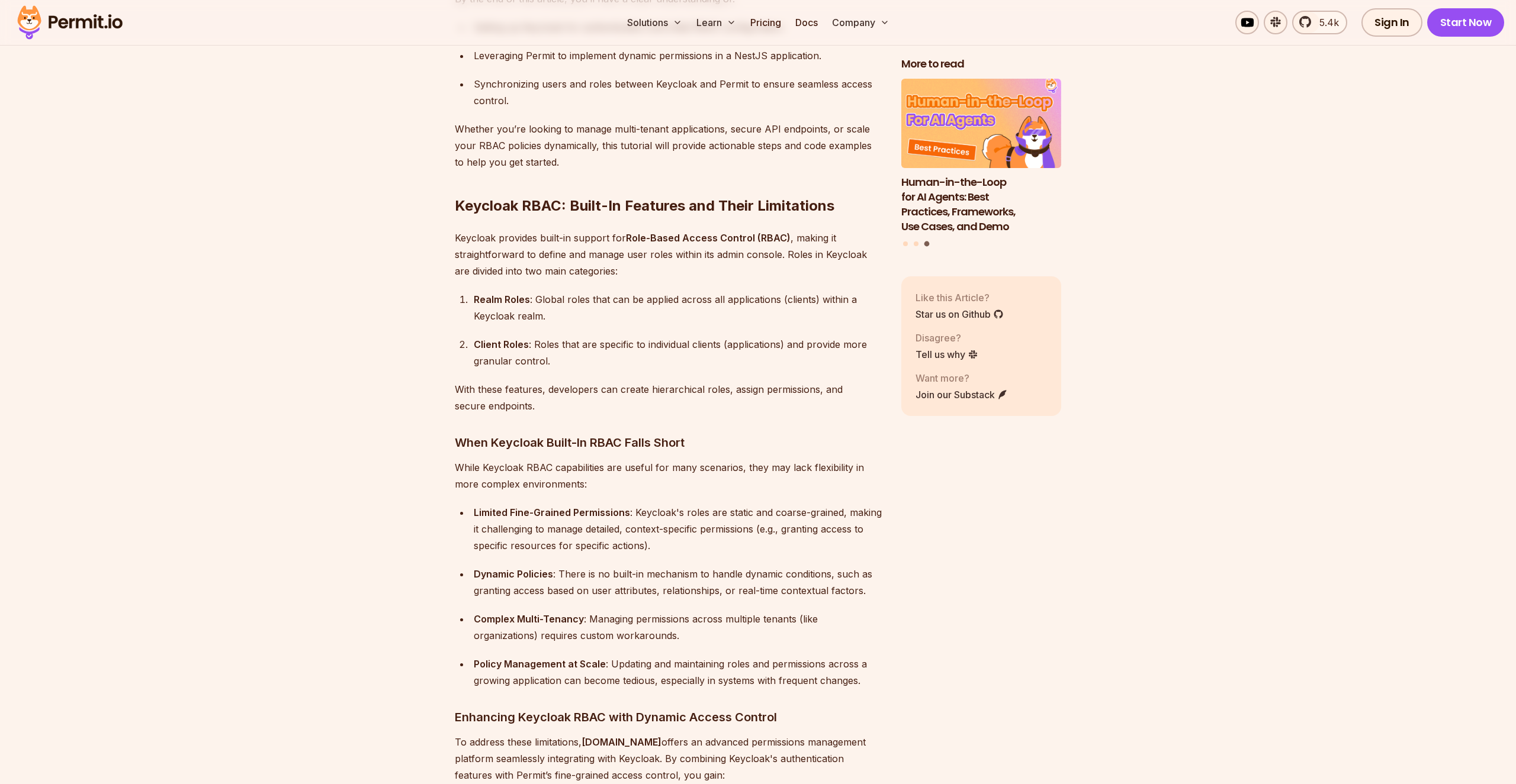
click at [674, 387] on p "With these features, developers can create hierarchical roles, assign permissio…" at bounding box center [667, 397] width 427 height 33
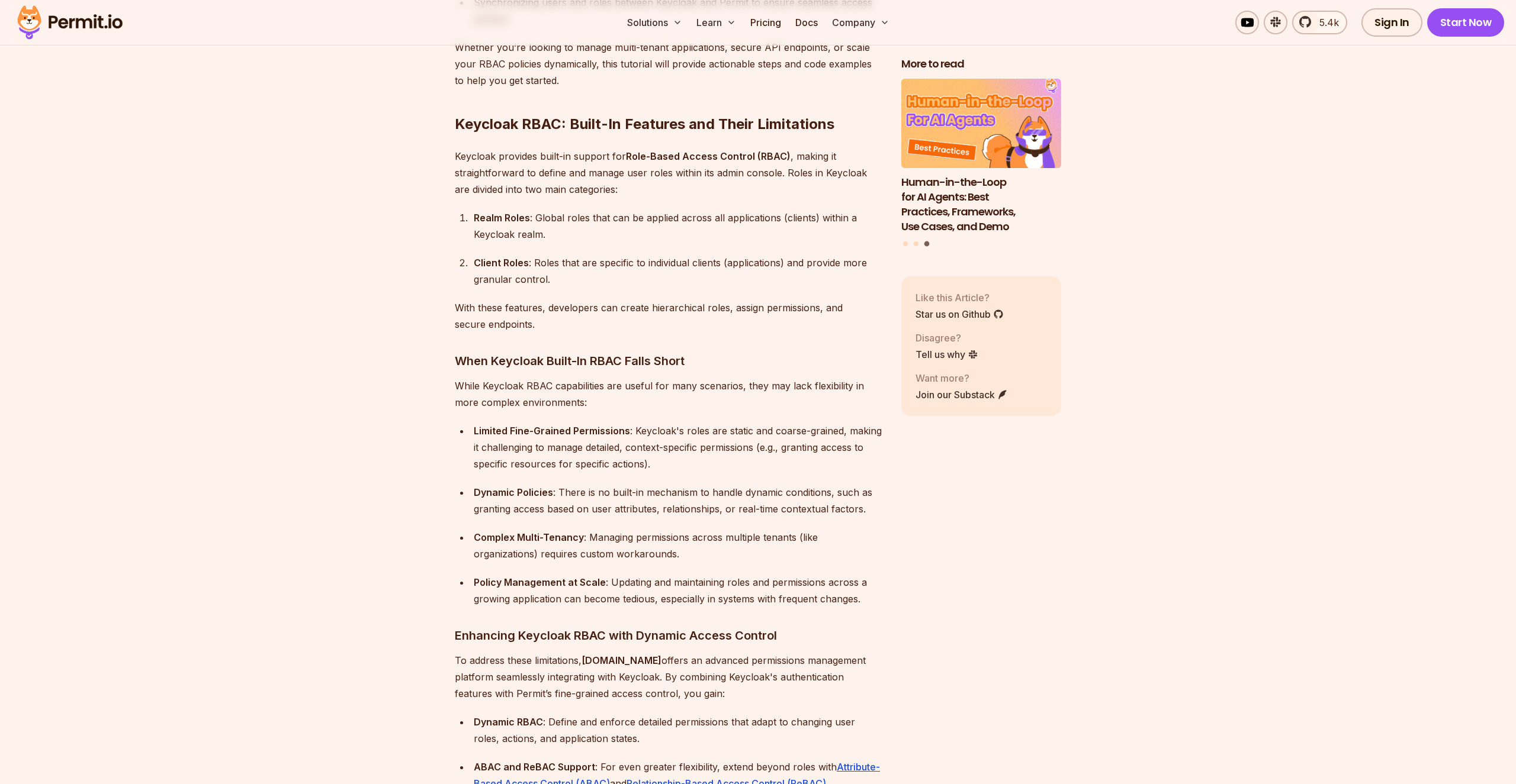
click at [463, 352] on h3 "When Keycloak Built-In RBAC Falls Short" at bounding box center [667, 362] width 427 height 19
drag, startPoint x: 463, startPoint y: 350, endPoint x: 674, endPoint y: 349, distance: 211.0
click at [674, 352] on h3 "When Keycloak Built-In RBAC Falls Short" at bounding box center [667, 362] width 427 height 19
click at [460, 378] on p "While Keycloak RBAC capabilities are useful for many scenarios, they may lack f…" at bounding box center [667, 394] width 427 height 33
drag, startPoint x: 460, startPoint y: 373, endPoint x: 616, endPoint y: 376, distance: 156.0
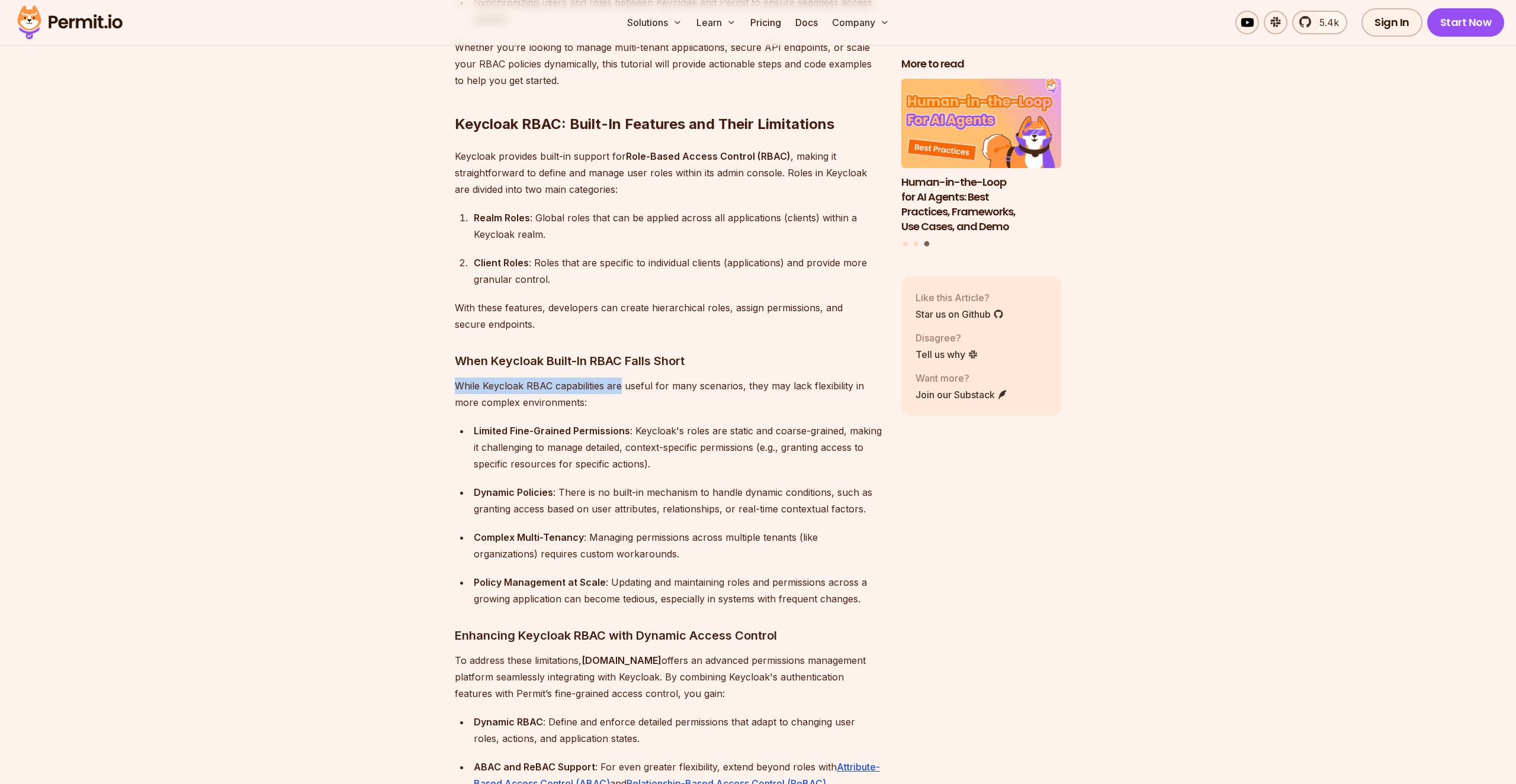
click at [616, 378] on p "While Keycloak RBAC capabilities are useful for many scenarios, they may lack f…" at bounding box center [667, 394] width 427 height 33
click at [622, 382] on p "While Keycloak RBAC capabilities are useful for many scenarios, they may lack f…" at bounding box center [667, 394] width 427 height 33
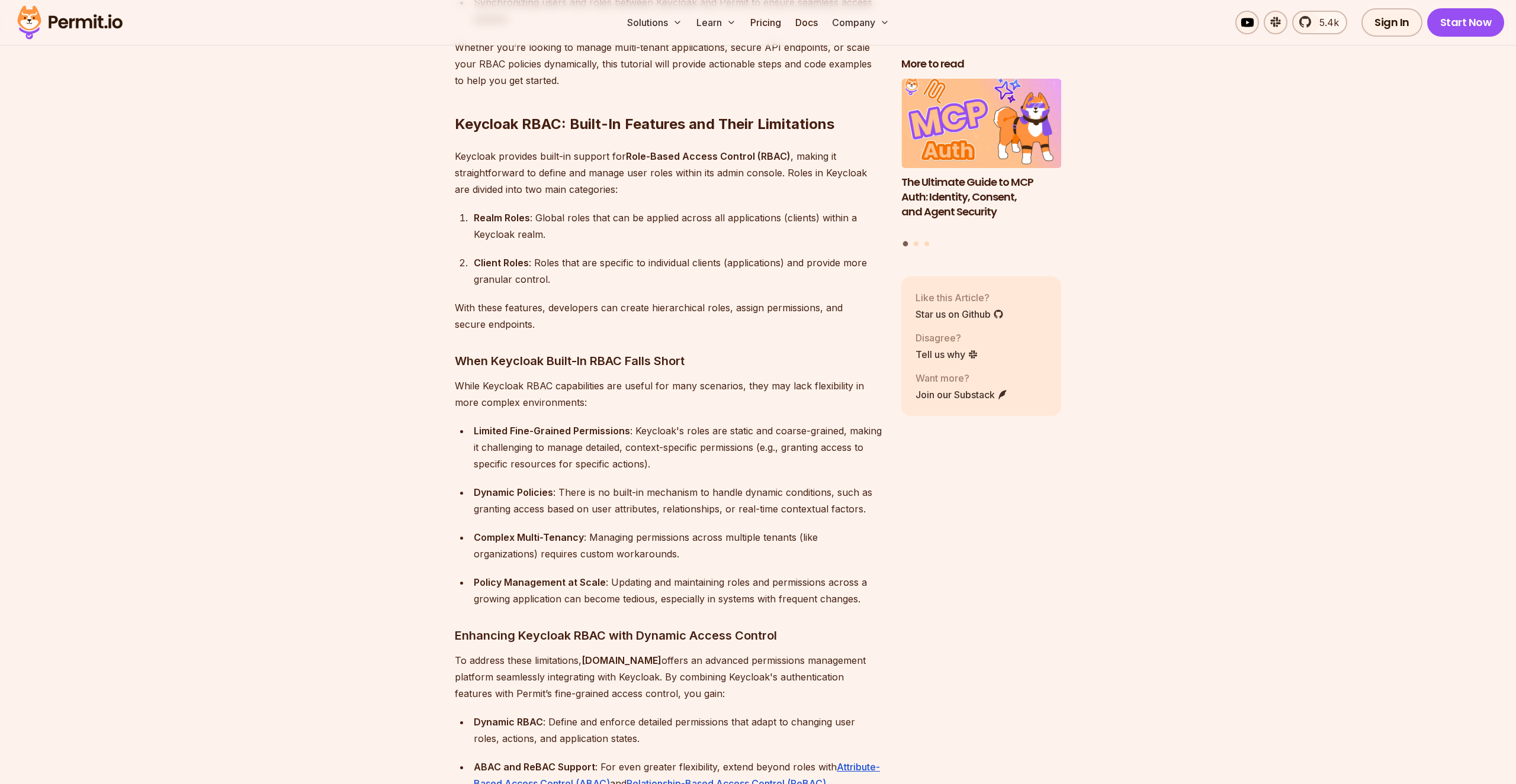
click at [632, 384] on p "While Keycloak RBAC capabilities are useful for many scenarios, they may lack f…" at bounding box center [667, 394] width 427 height 33
click at [611, 425] on strong "Limited Fine-Grained Permissions" at bounding box center [552, 431] width 156 height 12
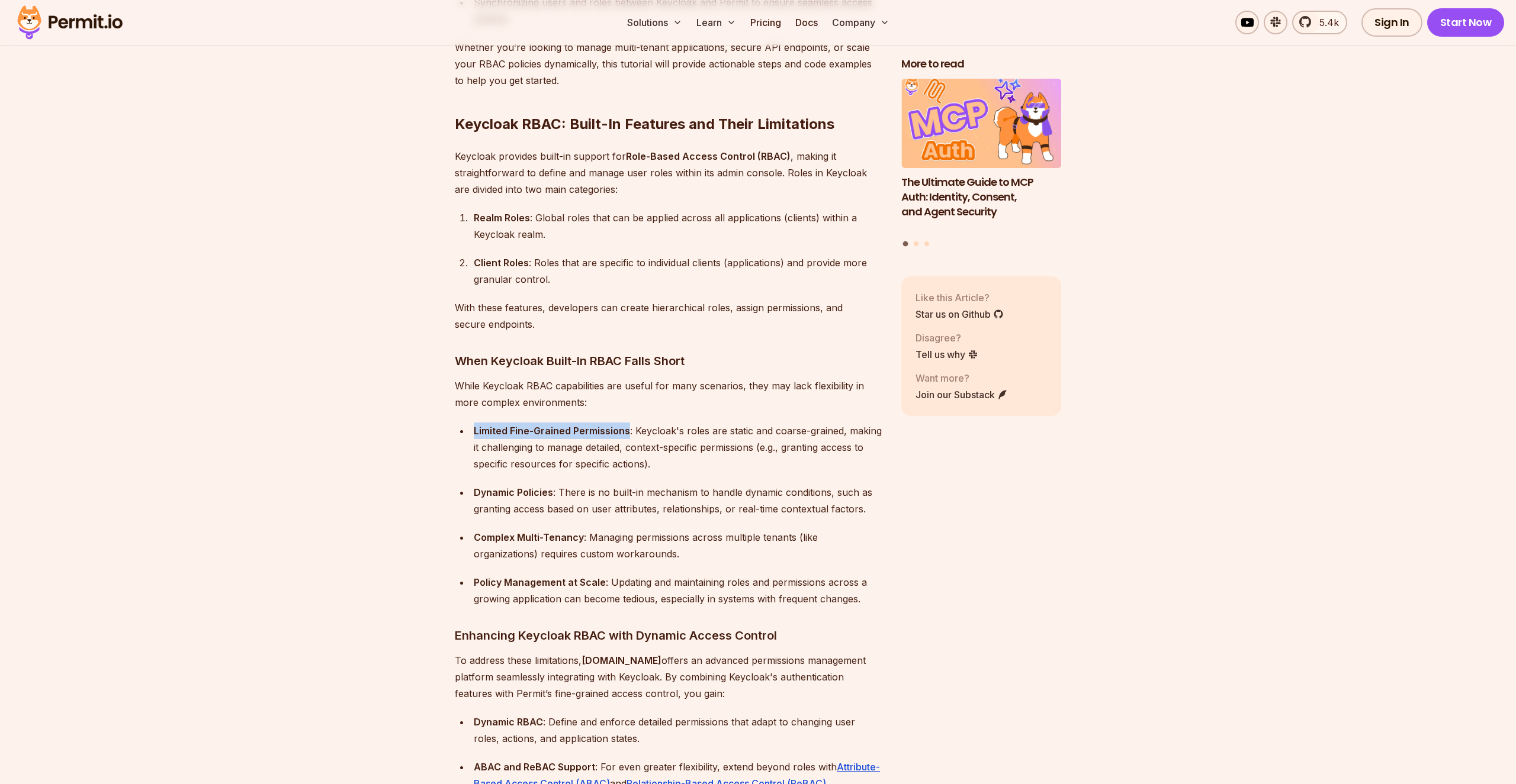
click at [611, 425] on strong "Limited Fine-Grained Permissions" at bounding box center [552, 431] width 156 height 12
click at [610, 434] on div "Limited Fine-Grained Permissions : Keycloak's roles are static and coarse-grain…" at bounding box center [678, 447] width 409 height 50
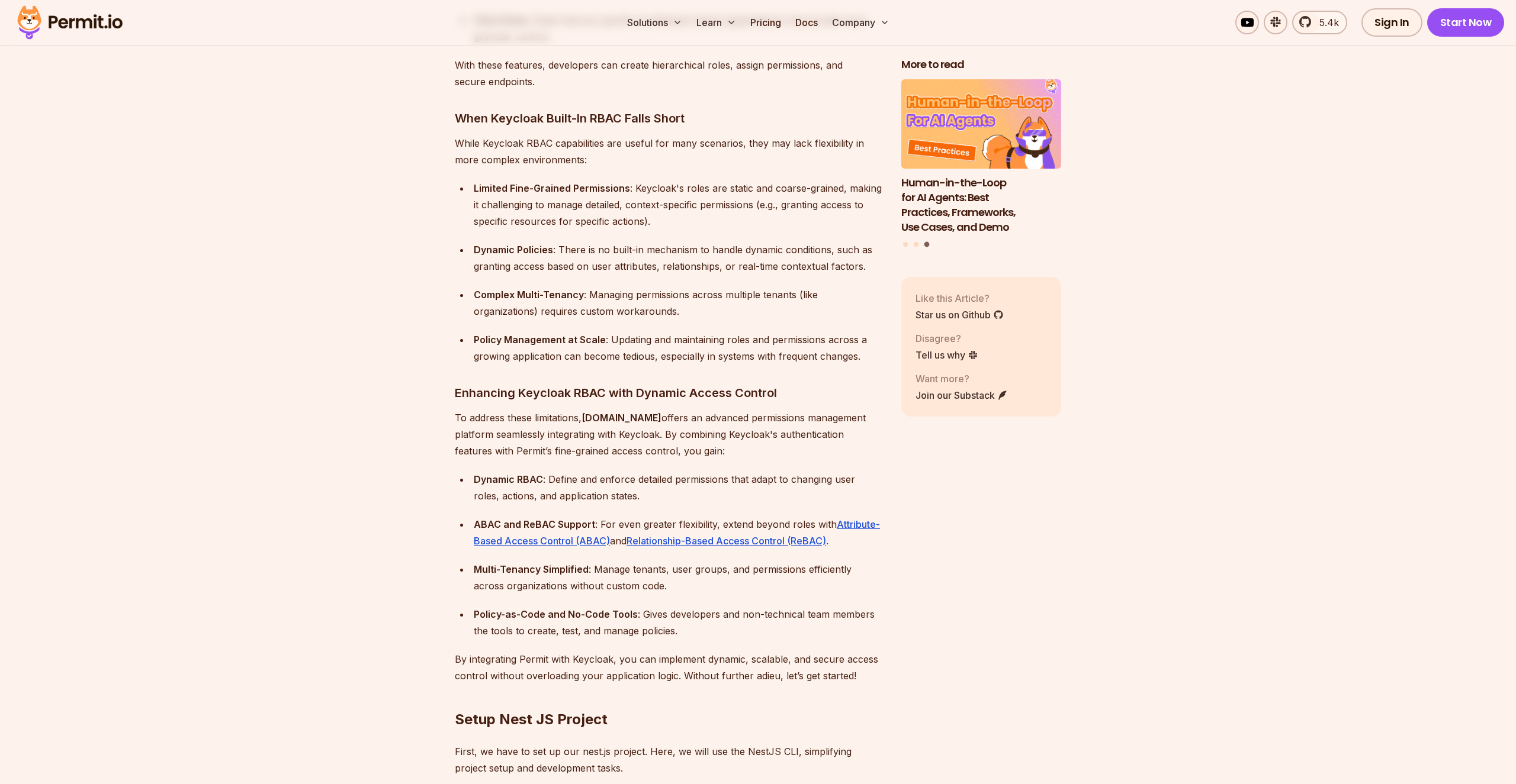
scroll to position [1389, 0]
click at [657, 329] on div "Policy Management at Scale : Updating and maintaining roles and permissions acr…" at bounding box center [678, 345] width 409 height 33
click at [696, 338] on div "Policy Management at Scale : Updating and maintaining roles and permissions acr…" at bounding box center [678, 345] width 409 height 33
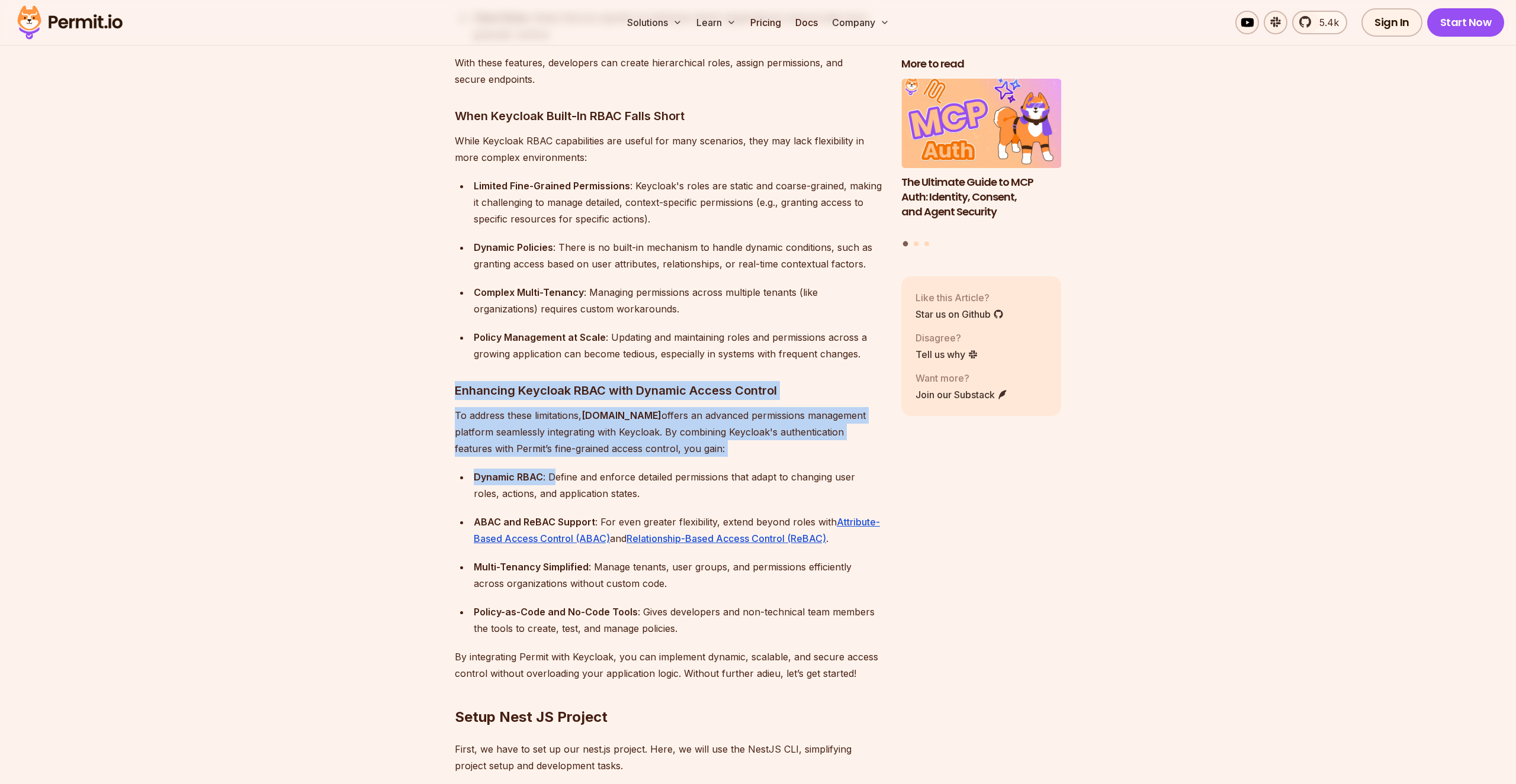
drag, startPoint x: 447, startPoint y: 375, endPoint x: 553, endPoint y: 459, distance: 135.2
click at [643, 430] on p "To address these limitations, Permit.io offers an advanced permissions manageme…" at bounding box center [667, 432] width 427 height 50
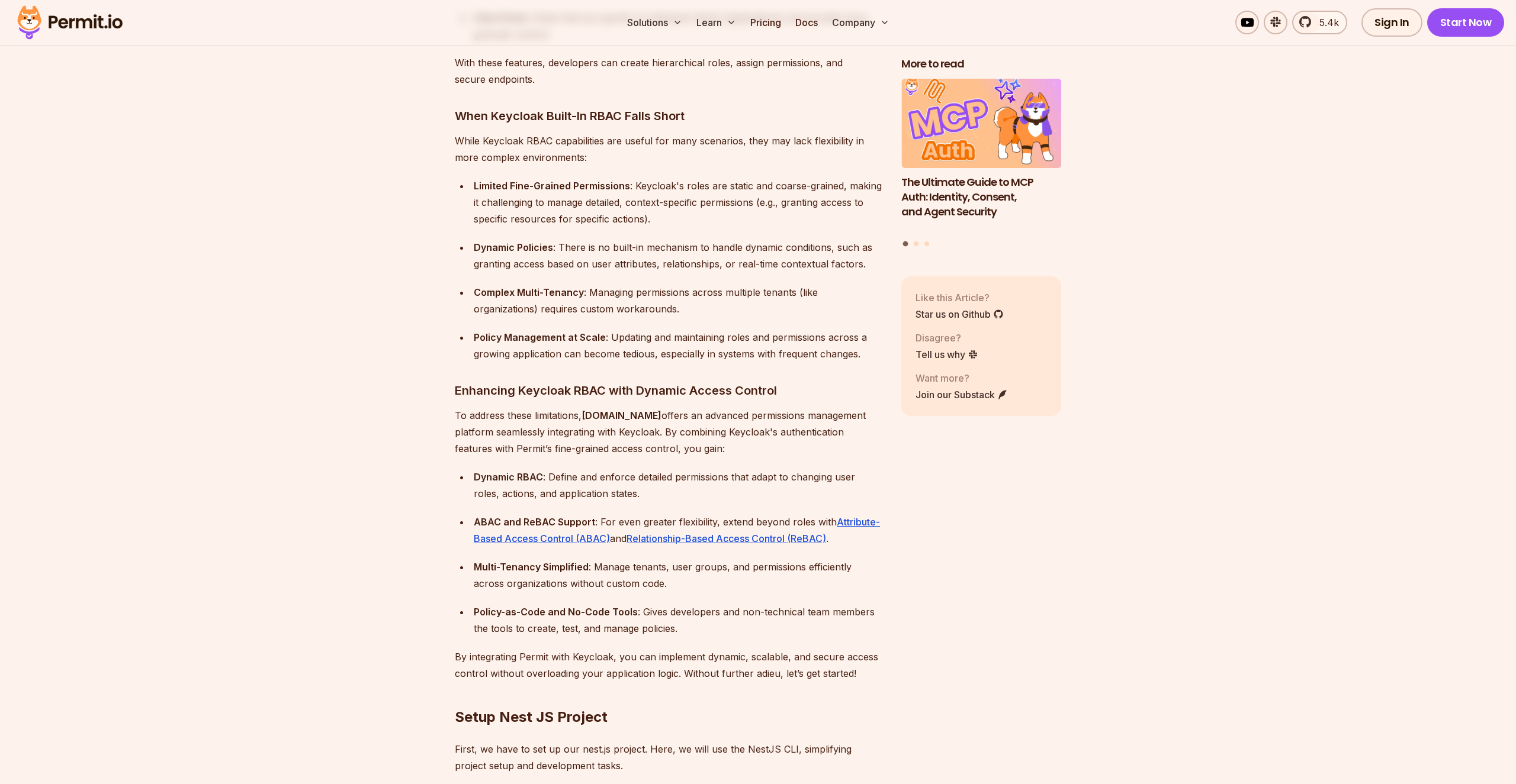
click at [628, 381] on h3 "Enhancing Keycloak RBAC with Dynamic Access Control" at bounding box center [667, 391] width 427 height 19
drag, startPoint x: 628, startPoint y: 372, endPoint x: 725, endPoint y: 373, distance: 97.0
click at [725, 381] on h3 "Enhancing Keycloak RBAC with Dynamic Access Control" at bounding box center [667, 391] width 427 height 19
click at [460, 407] on p "To address these limitations, Permit.io offers an advanced permissions manageme…" at bounding box center [667, 432] width 427 height 50
drag, startPoint x: 460, startPoint y: 399, endPoint x: 599, endPoint y: 404, distance: 139.1
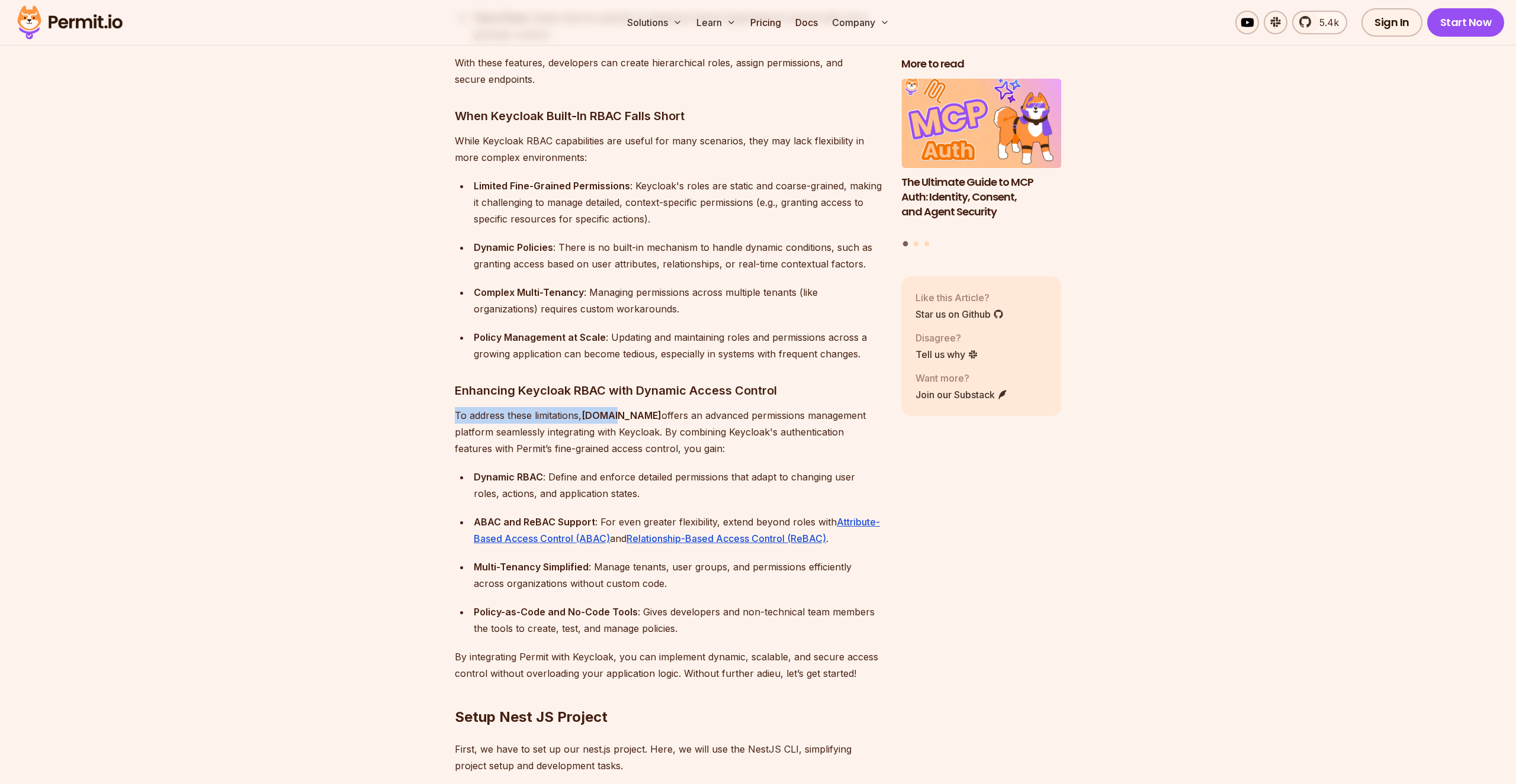
click at [599, 407] on p "To address these limitations, Permit.io offers an advanced permissions manageme…" at bounding box center [667, 432] width 427 height 50
click at [615, 410] on strong "Permit.io" at bounding box center [621, 416] width 80 height 12
drag, startPoint x: 615, startPoint y: 402, endPoint x: 601, endPoint y: 401, distance: 14.0
click at [601, 410] on strong "Permit.io" at bounding box center [621, 416] width 80 height 12
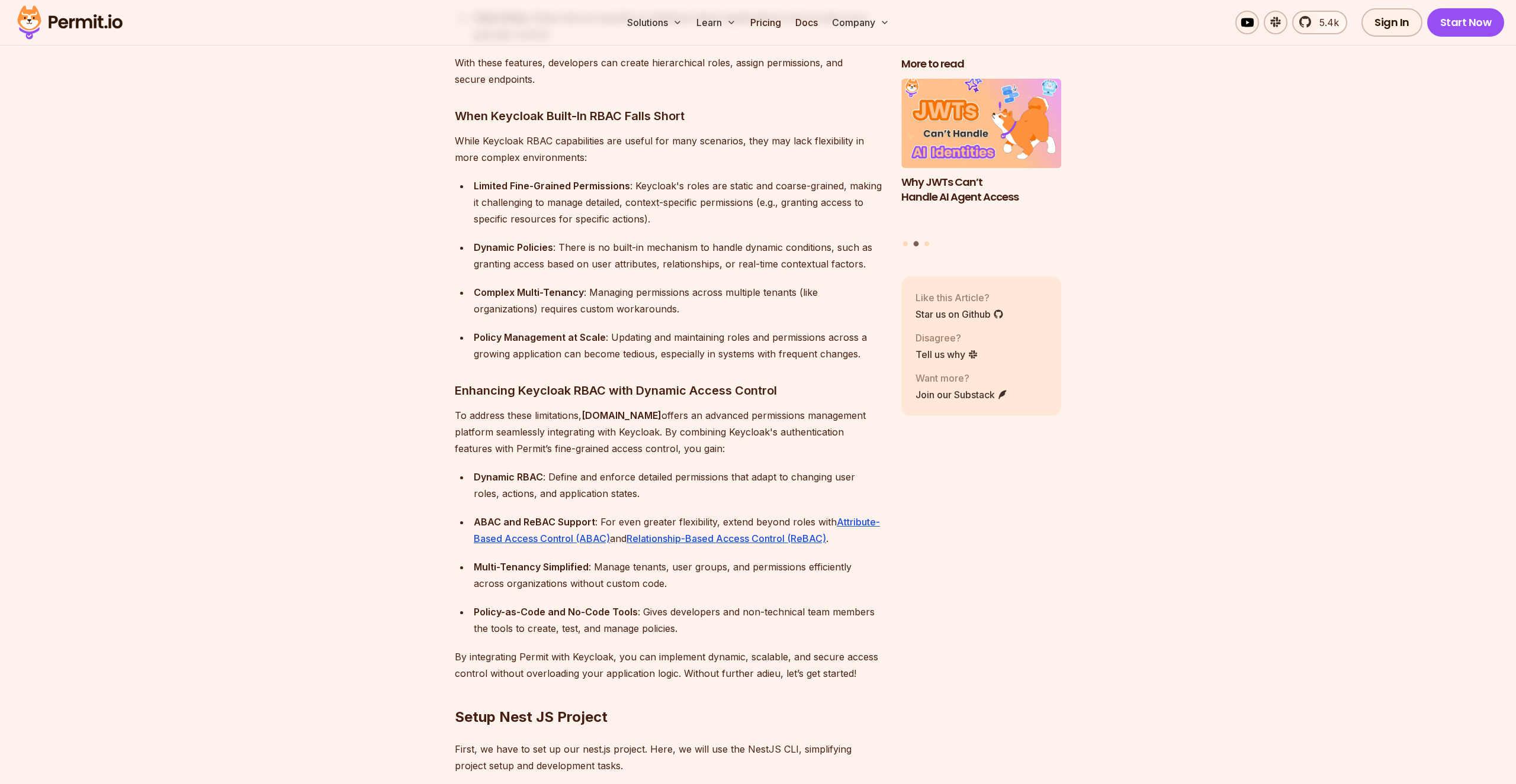
click at [622, 410] on strong "Permit.io" at bounding box center [621, 416] width 80 height 12
drag, startPoint x: 622, startPoint y: 399, endPoint x: 591, endPoint y: 396, distance: 31.1
click at [591, 410] on strong "Permit.io" at bounding box center [621, 416] width 80 height 12
click at [463, 416] on p "To address these limitations, Permit.io offers an advanced permissions manageme…" at bounding box center [667, 432] width 427 height 50
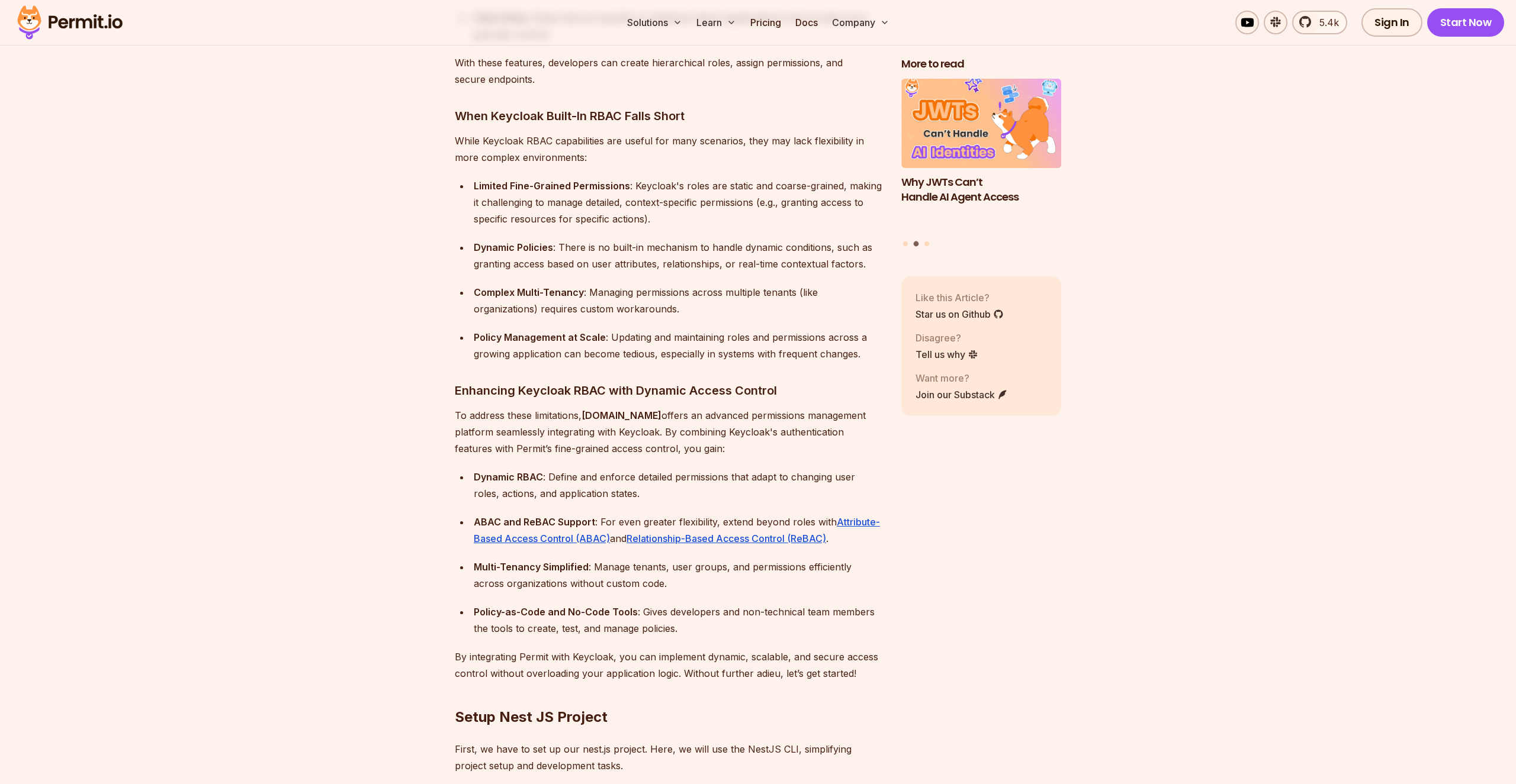
drag, startPoint x: 463, startPoint y: 416, endPoint x: 651, endPoint y: 422, distance: 188.1
click at [675, 433] on p "To address these limitations, Permit.io offers an advanced permissions manageme…" at bounding box center [667, 432] width 427 height 50
click at [631, 418] on p "To address these limitations, Permit.io offers an advanced permissions manageme…" at bounding box center [667, 432] width 427 height 50
drag, startPoint x: 631, startPoint y: 418, endPoint x: 767, endPoint y: 432, distance: 136.7
click at [767, 432] on p "To address these limitations, Permit.io offers an advanced permissions manageme…" at bounding box center [667, 432] width 427 height 50
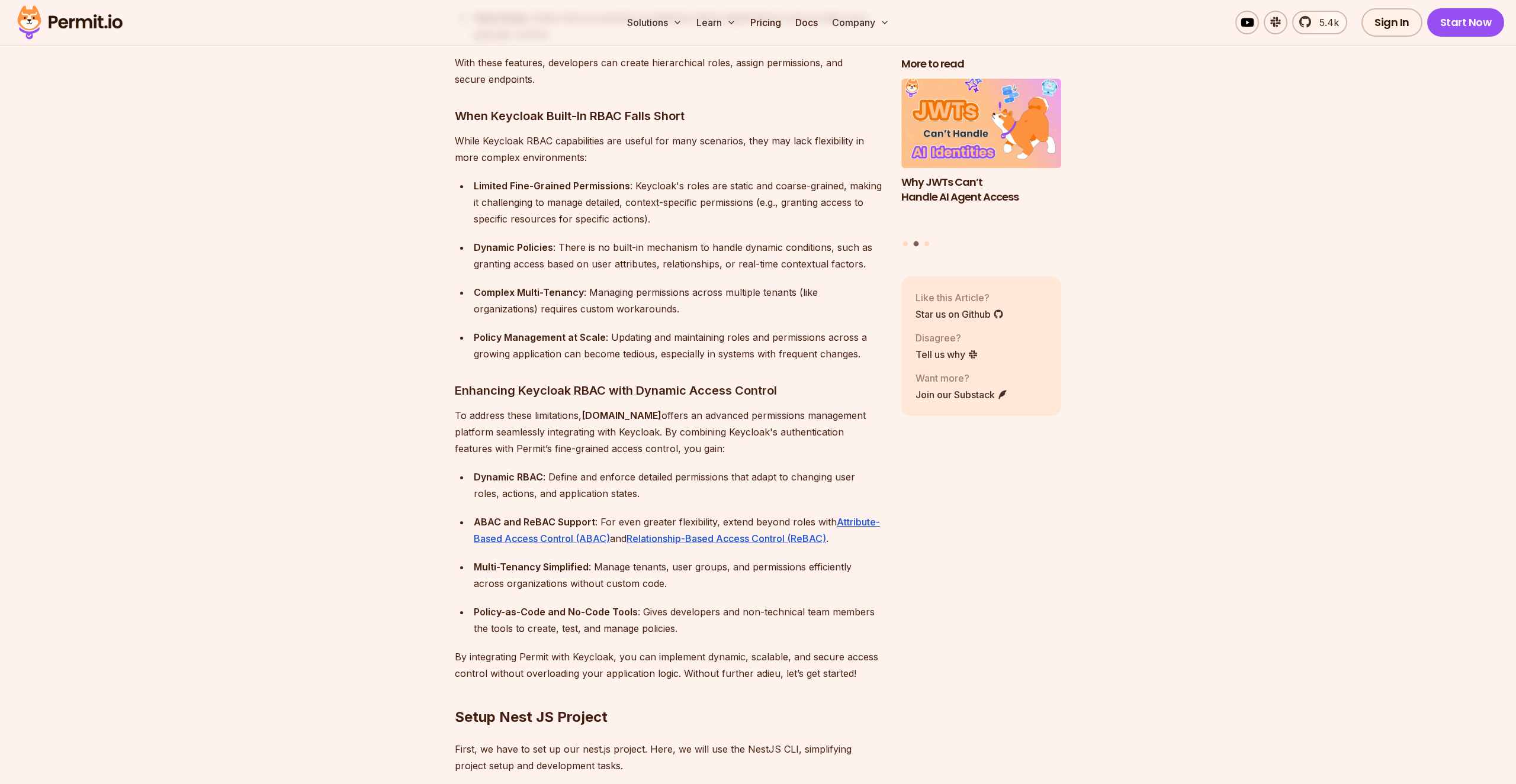
click at [794, 431] on p "To address these limitations, Permit.io offers an advanced permissions manageme…" at bounding box center [667, 432] width 427 height 50
click at [461, 426] on p "To address these limitations, Permit.io offers an advanced permissions manageme…" at bounding box center [667, 432] width 427 height 50
drag, startPoint x: 461, startPoint y: 426, endPoint x: 690, endPoint y: 434, distance: 229.1
click at [682, 430] on p "To address these limitations, Permit.io offers an advanced permissions manageme…" at bounding box center [667, 432] width 427 height 50
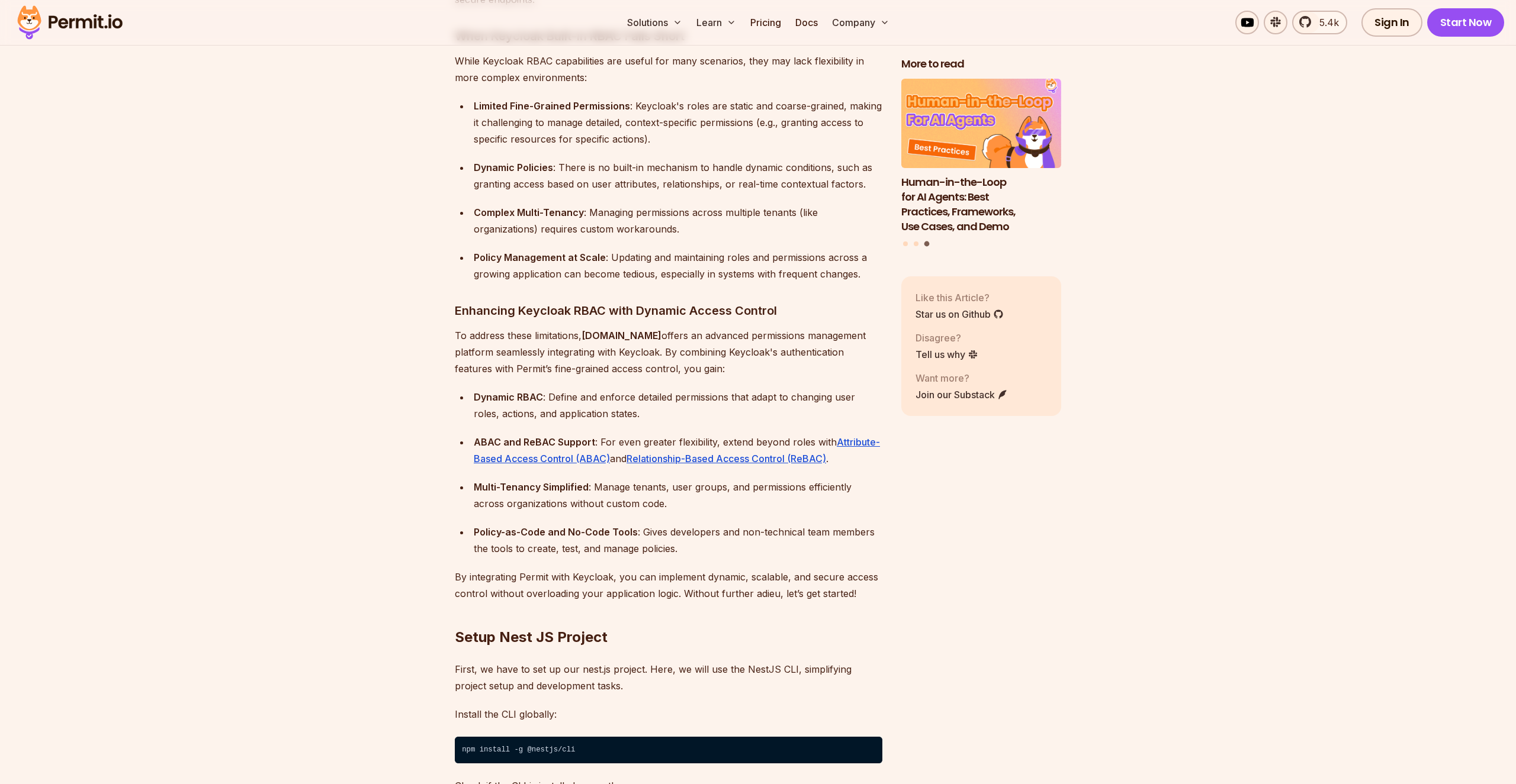
scroll to position [1471, 0]
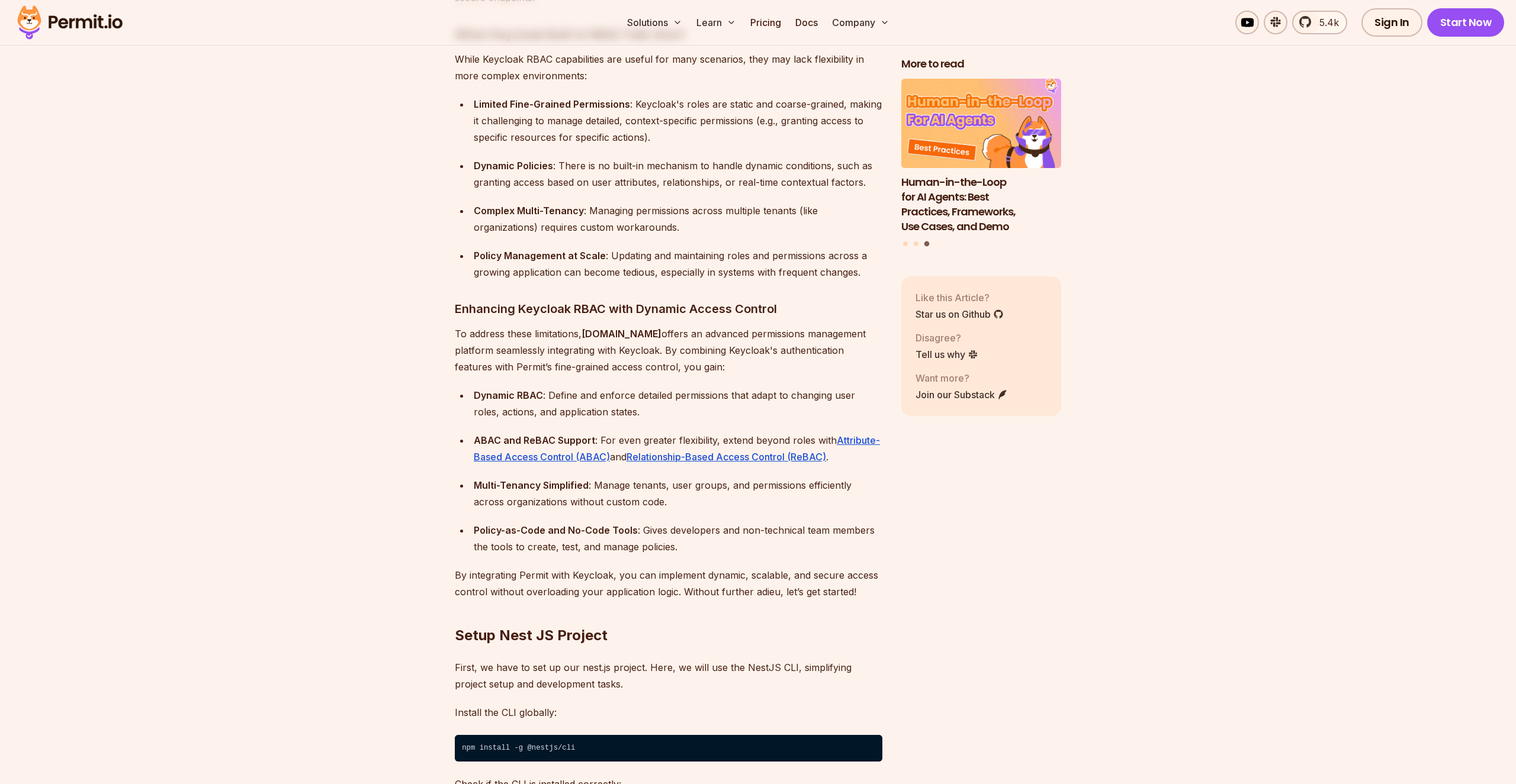
click at [484, 388] on div "Dynamic RBAC : Define and enforce detailed permissions that adapt to changing u…" at bounding box center [678, 404] width 409 height 33
click at [482, 390] on strong "Dynamic RBAC" at bounding box center [508, 395] width 69 height 12
drag, startPoint x: 482, startPoint y: 384, endPoint x: 604, endPoint y: 404, distance: 123.6
click at [599, 402] on div "Dynamic RBAC : Define and enforce detailed permissions that adapt to changing u…" at bounding box center [678, 404] width 409 height 33
click at [709, 396] on div "Dynamic RBAC : Define and enforce detailed permissions that adapt to changing u…" at bounding box center [678, 404] width 409 height 33
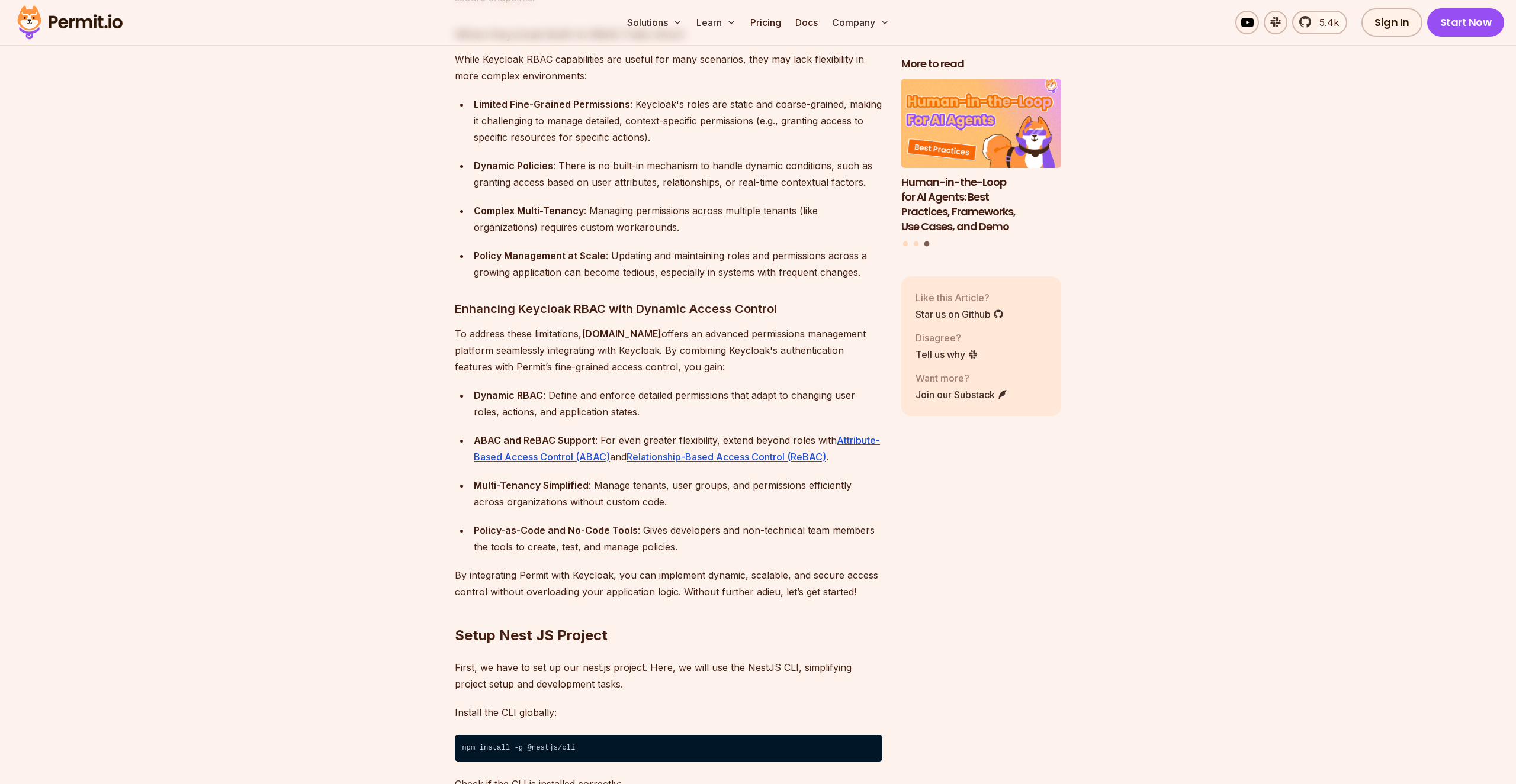
click at [472, 432] on li "ABAC and ReBAC Support : For even greater flexibility, extend beyond roles with…" at bounding box center [675, 448] width 412 height 33
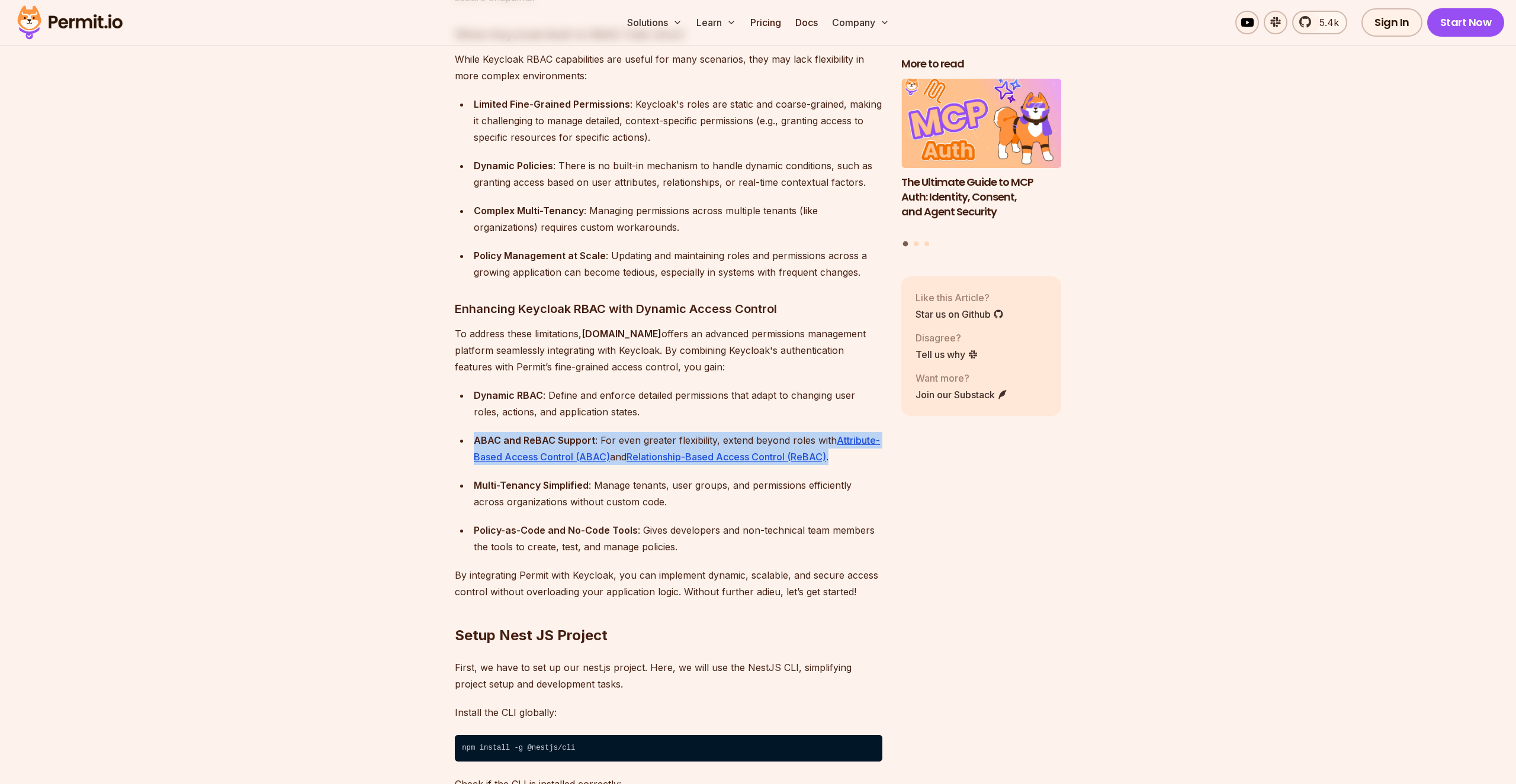
drag, startPoint x: 472, startPoint y: 425, endPoint x: 657, endPoint y: 451, distance: 186.8
click at [657, 451] on ul "Dynamic RBAC : Define and enforce detailed permissions that adapt to changing u…" at bounding box center [667, 472] width 427 height 168
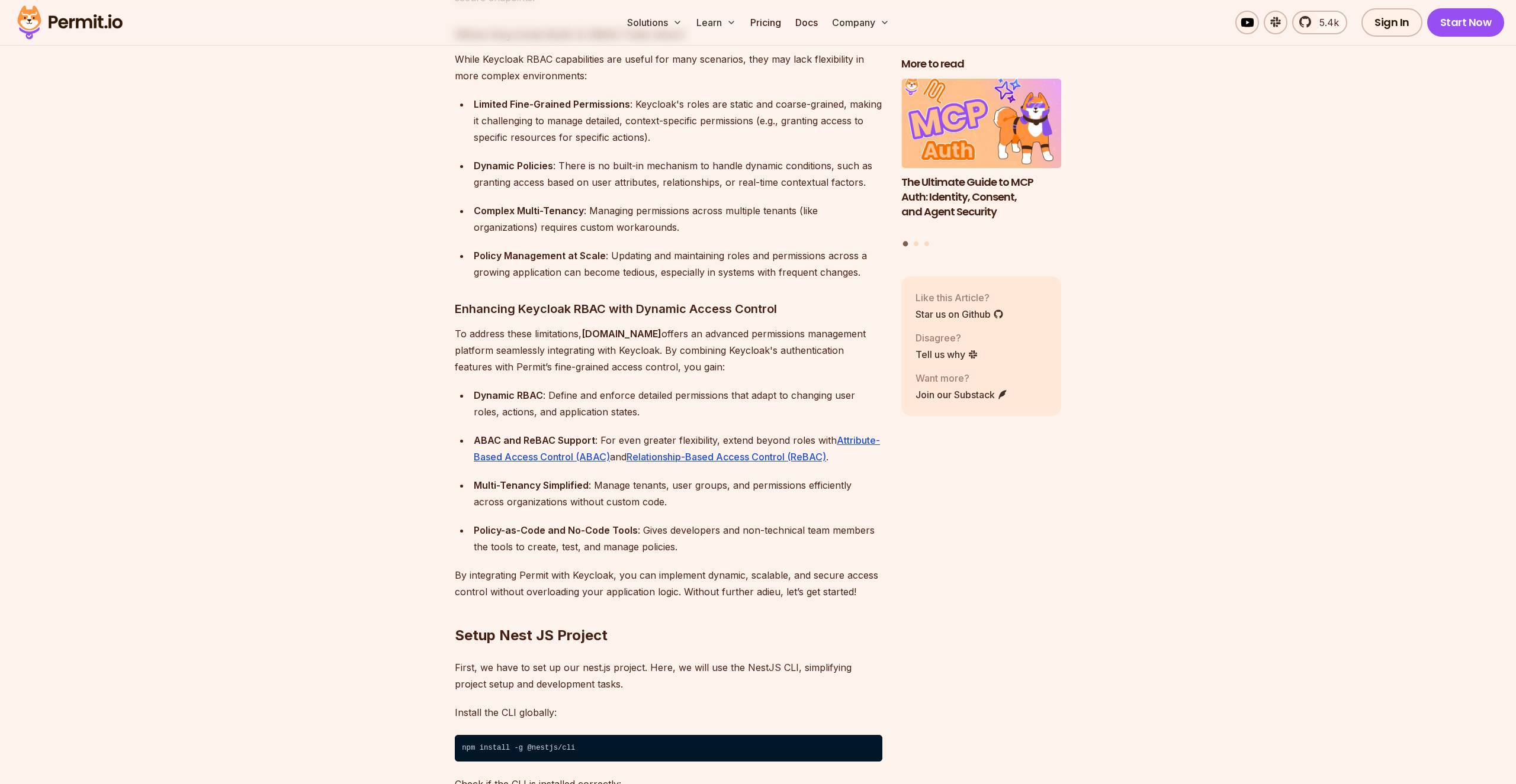
click at [692, 460] on ul "Dynamic RBAC : Define and enforce detailed permissions that adapt to changing u…" at bounding box center [667, 472] width 427 height 168
click at [472, 477] on li "Multi-Tenancy Simplified : Manage tenants, user groups, and permissions efficie…" at bounding box center [675, 494] width 412 height 33
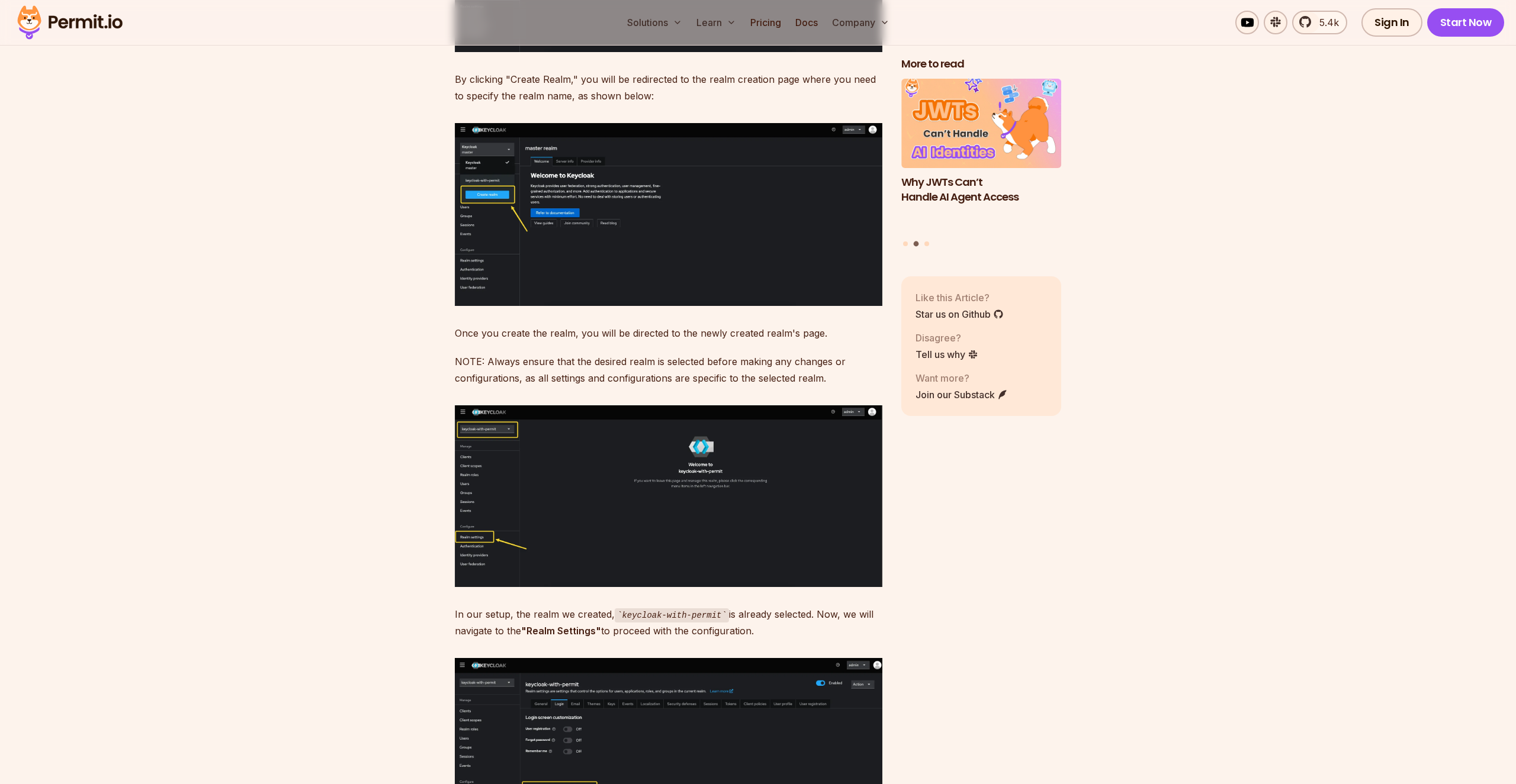
scroll to position [3513, 0]
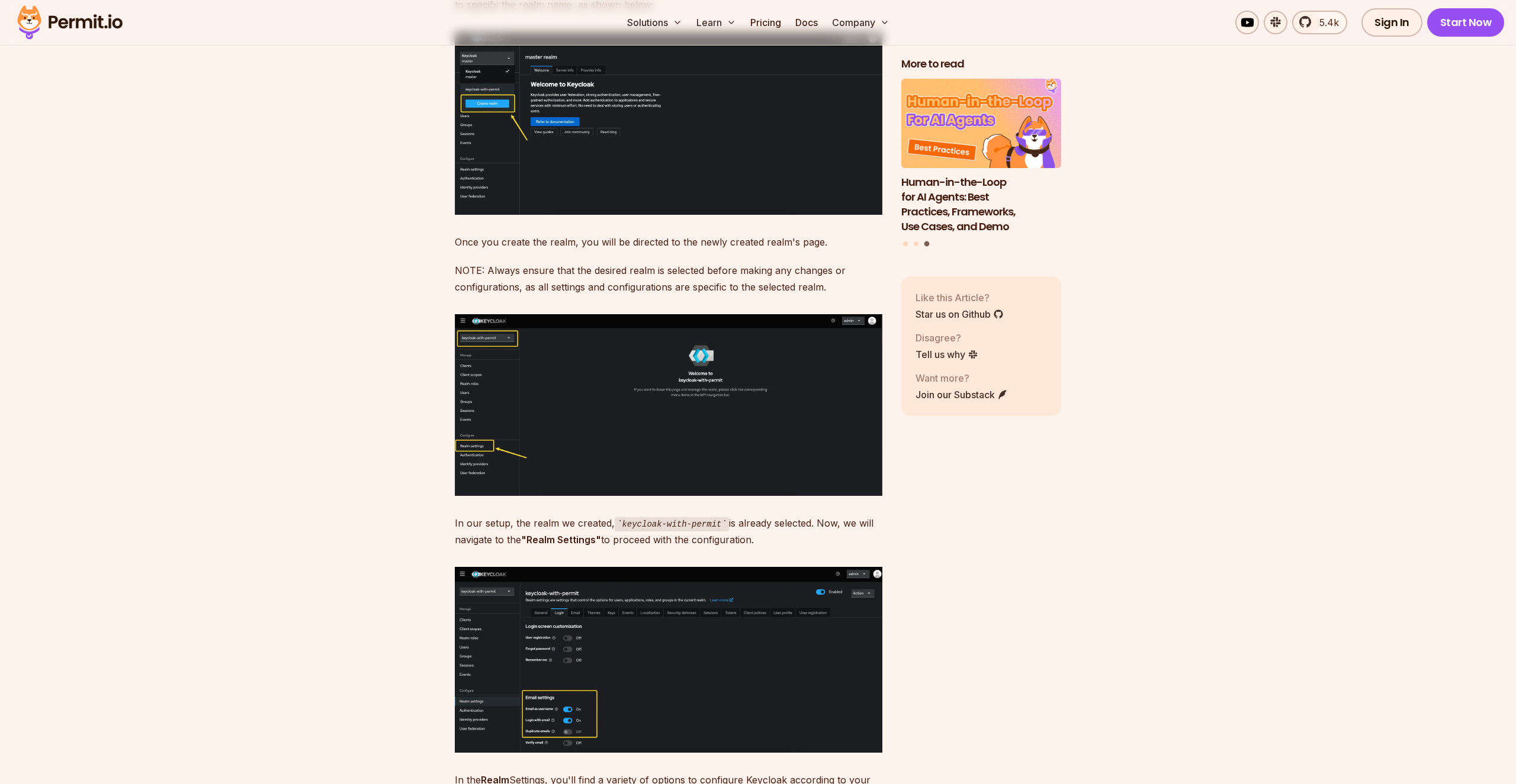
click at [464, 515] on p "In our setup, the realm we created, keycloak-with-permit is already selected. N…" at bounding box center [667, 531] width 427 height 34
click at [533, 534] on strong ""Realm Settings"" at bounding box center [560, 540] width 80 height 12
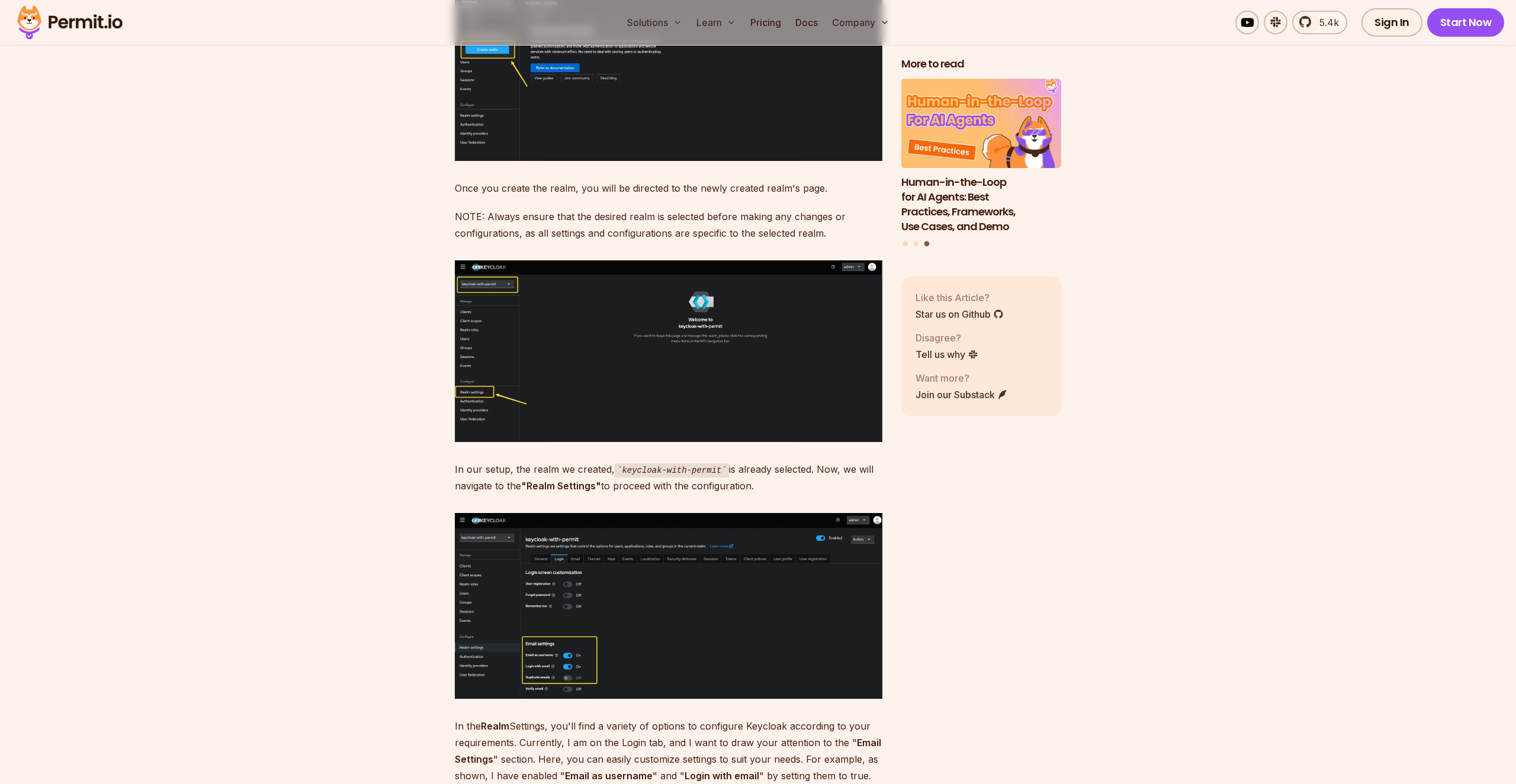
scroll to position [3595, 0]
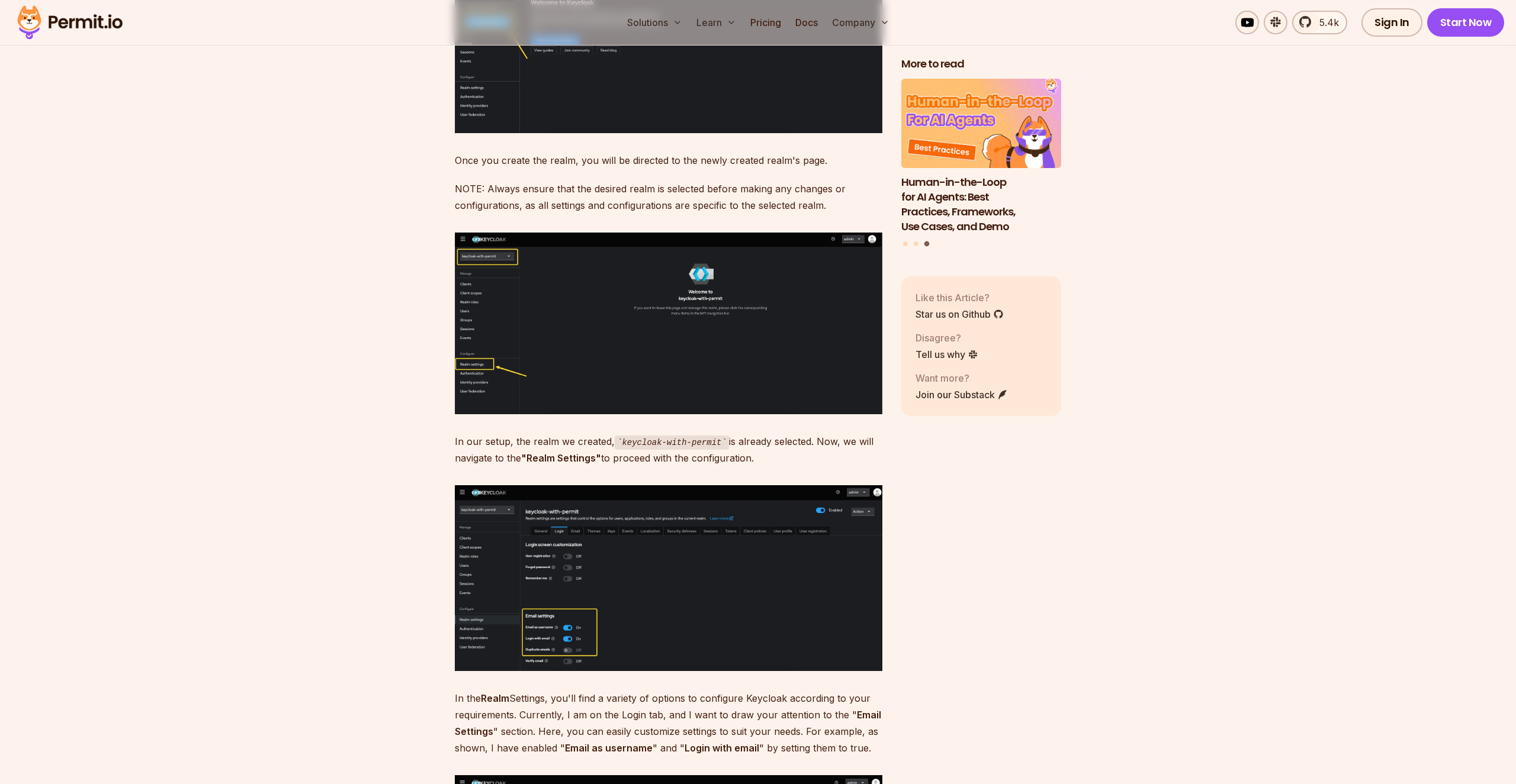
click at [470, 441] on p "In our setup, the realm we created, keycloak-with-permit is already selected. N…" at bounding box center [667, 449] width 427 height 34
drag, startPoint x: 470, startPoint y: 441, endPoint x: 578, endPoint y: 441, distance: 108.0
click at [578, 441] on p "In our setup, the realm we created, keycloak-with-permit is already selected. N…" at bounding box center [667, 449] width 427 height 34
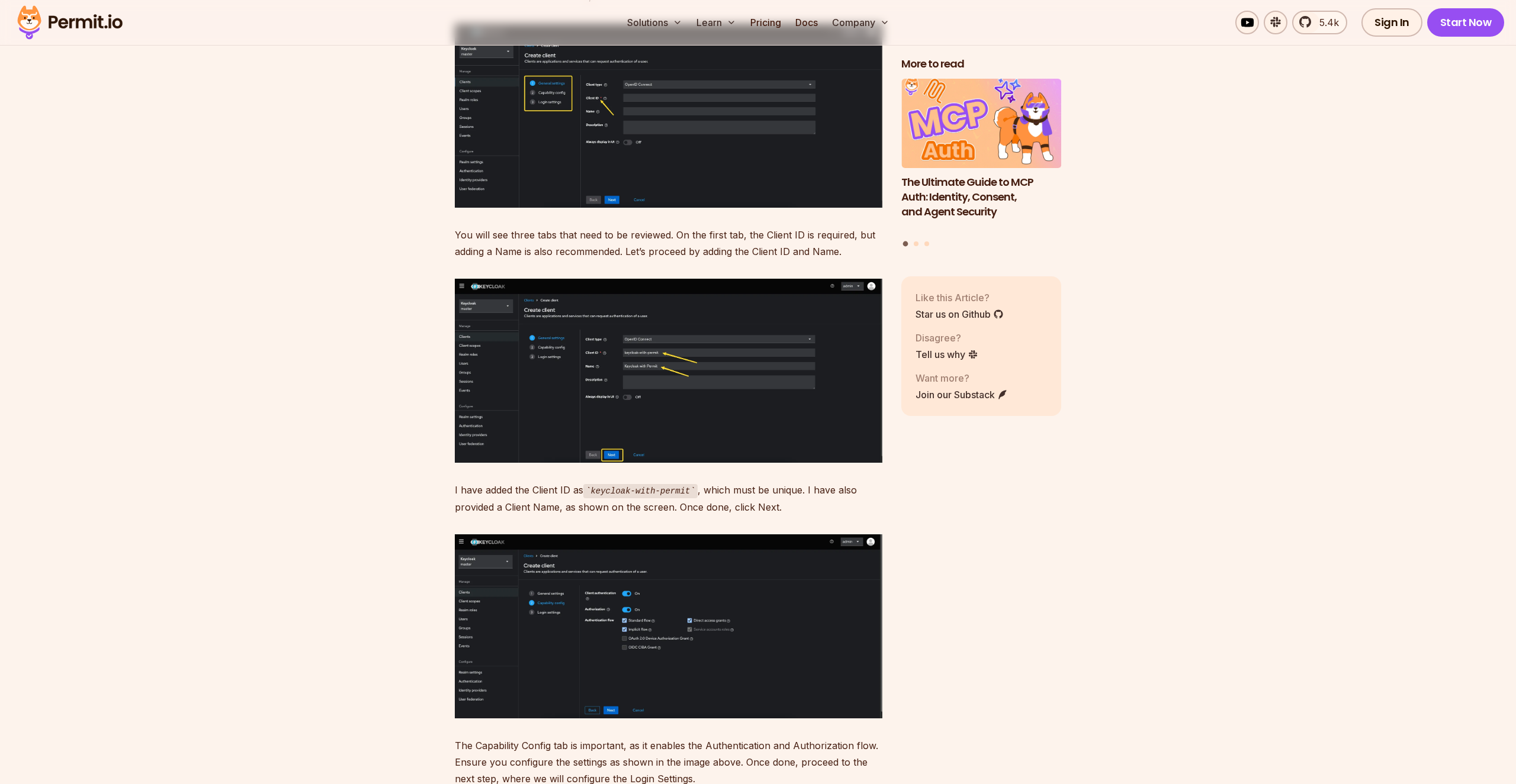
scroll to position [5147, 0]
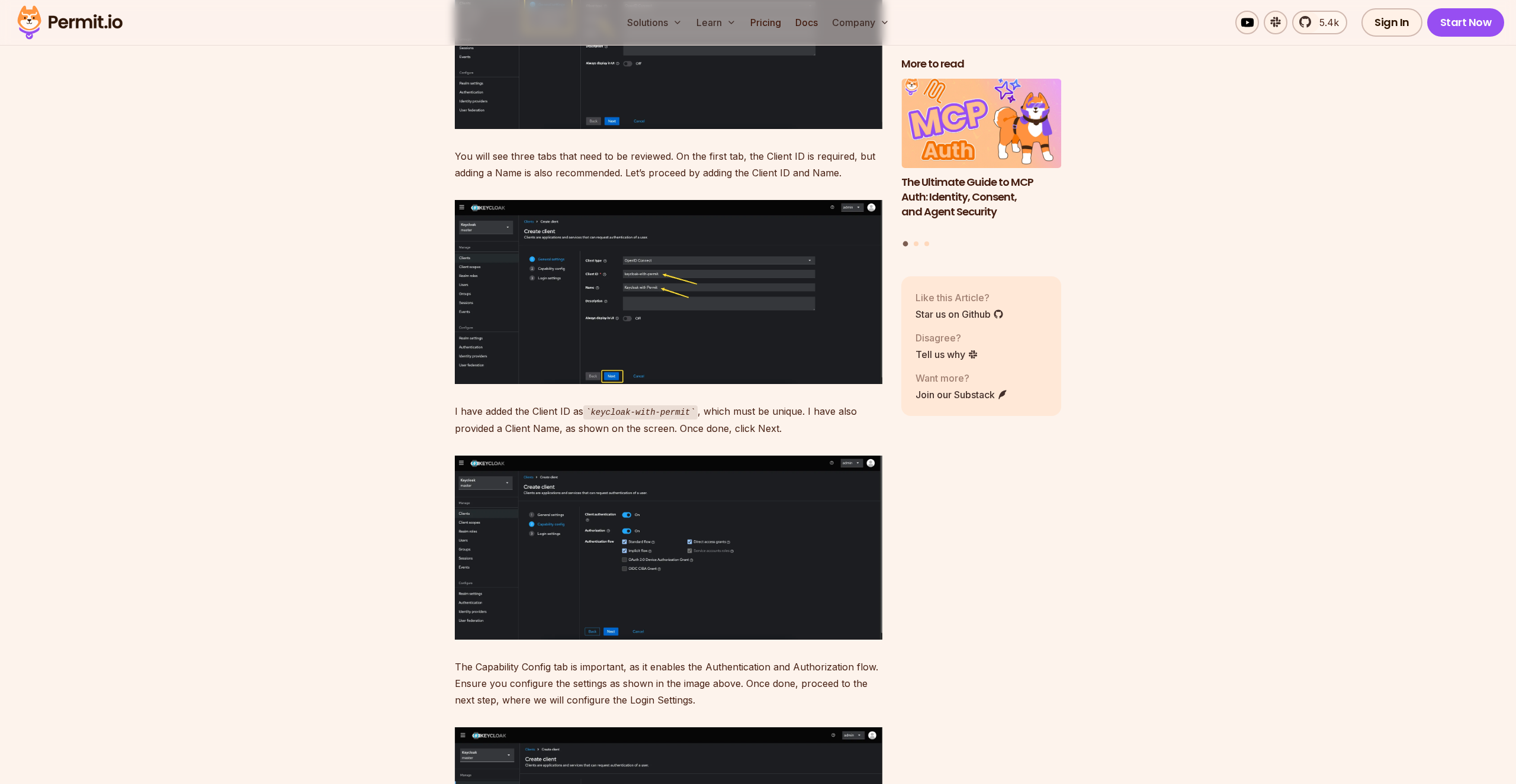
click at [464, 403] on p "I have added the Client ID as keycloak-with-permit , which must be unique. I ha…" at bounding box center [667, 419] width 427 height 34
drag, startPoint x: 464, startPoint y: 398, endPoint x: 607, endPoint y: 418, distance: 144.4
click at [604, 417] on p "I have added the Client ID as keycloak-with-permit , which must be unique. I ha…" at bounding box center [667, 419] width 427 height 34
click at [607, 418] on p "I have added the Client ID as keycloak-with-permit , which must be unique. I ha…" at bounding box center [667, 419] width 427 height 34
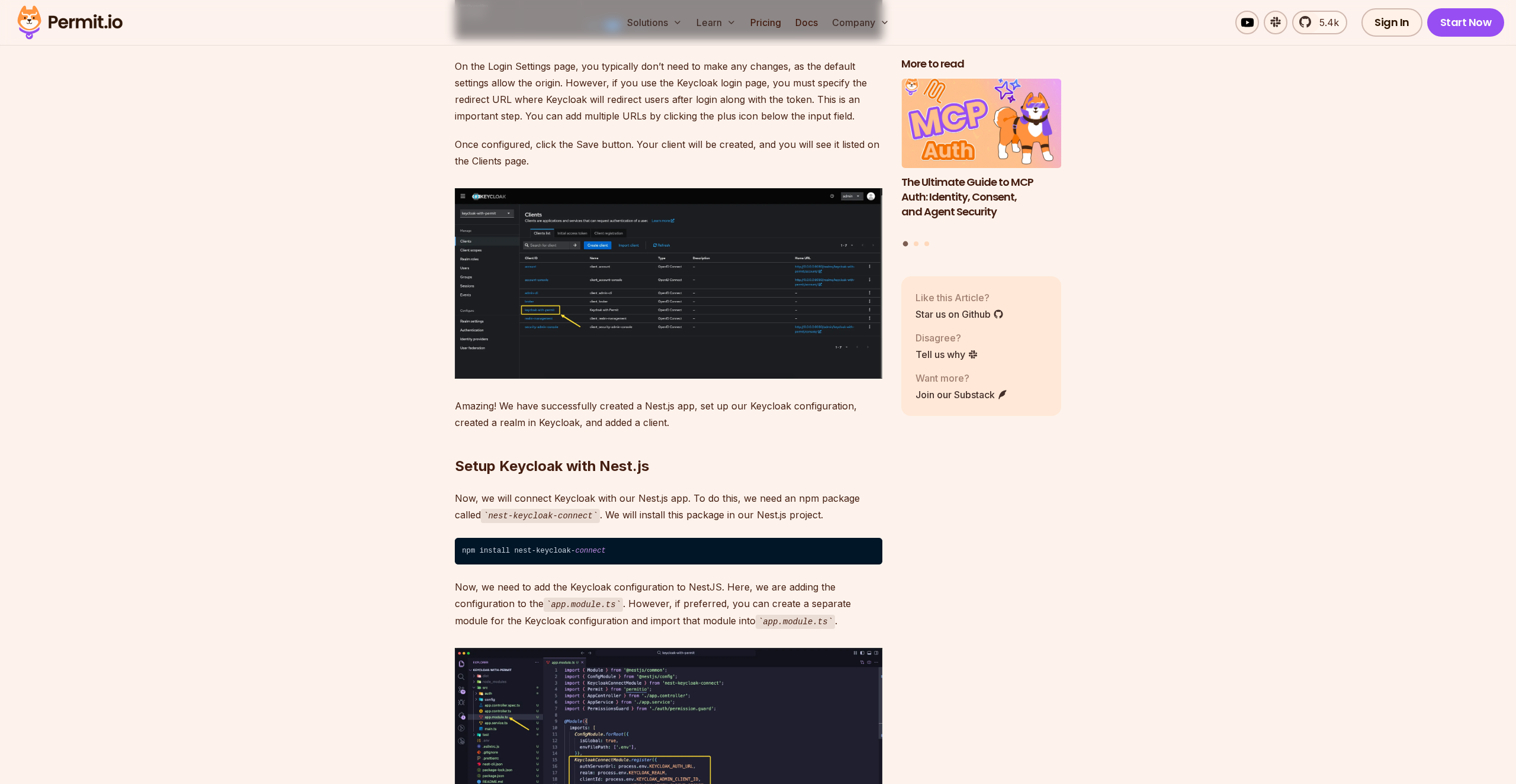
scroll to position [6045, 0]
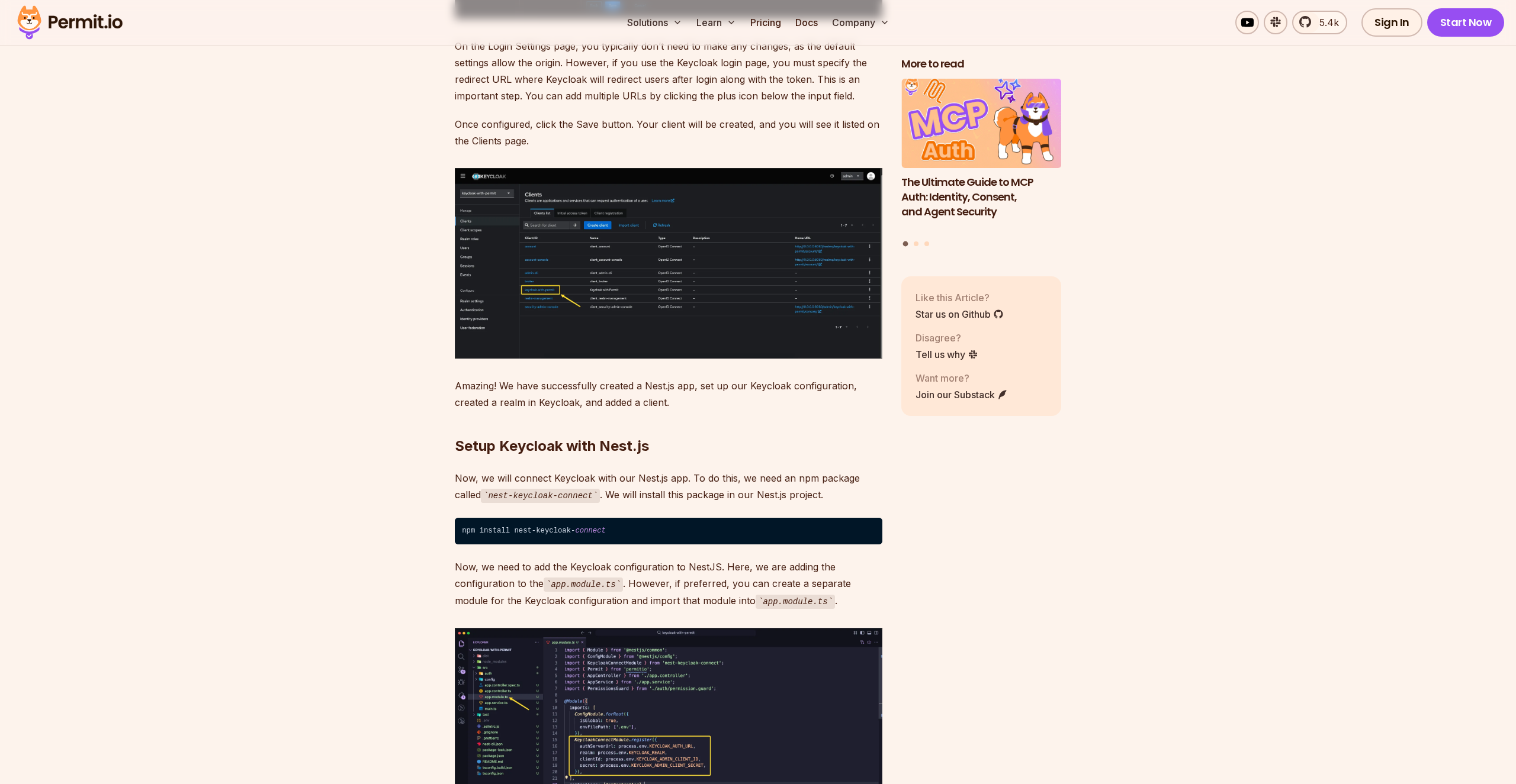
click at [553, 518] on code "npm install nest-keycloak- connect" at bounding box center [667, 531] width 427 height 27
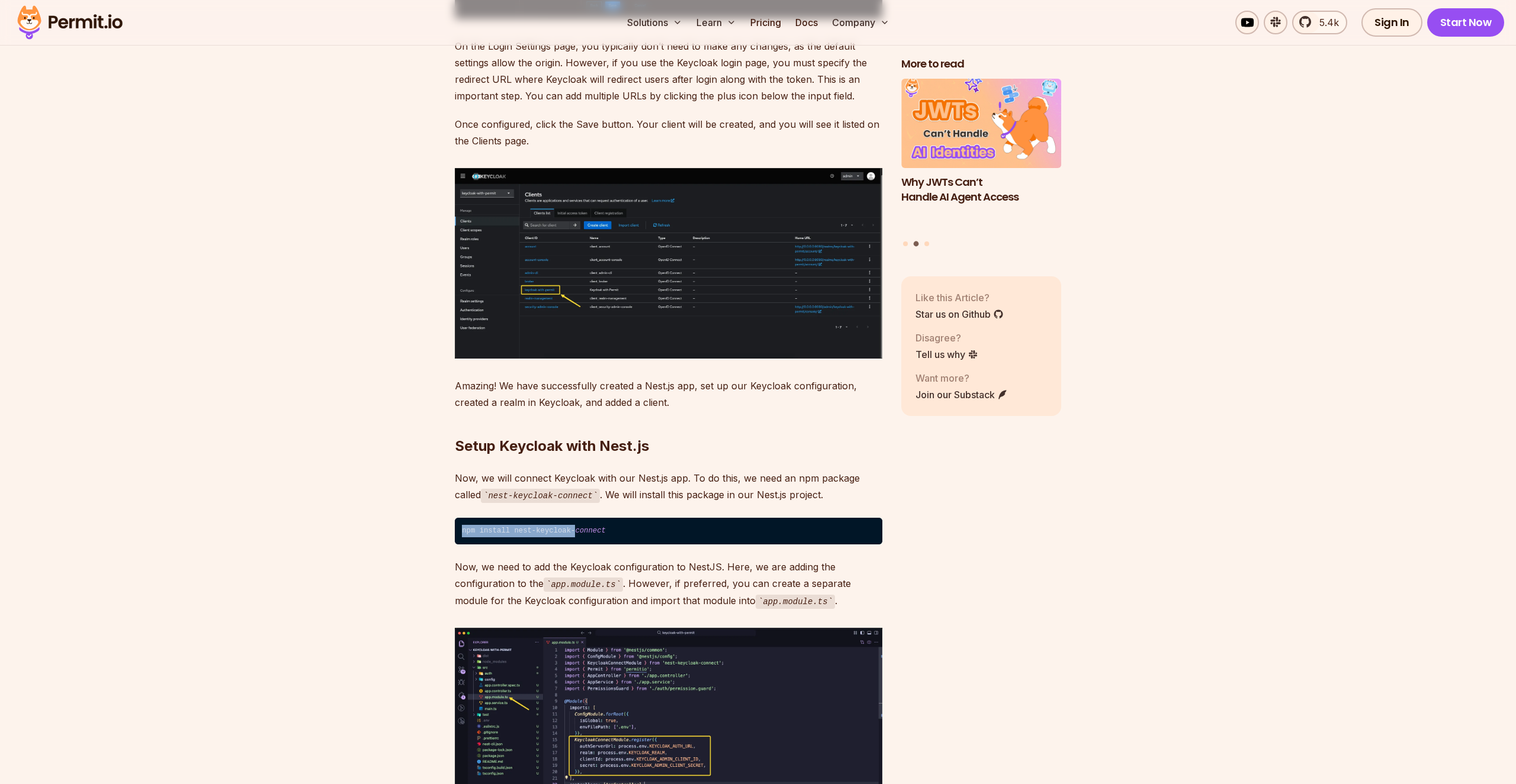
click at [632, 518] on code "npm install nest-keycloak- connect" at bounding box center [667, 531] width 427 height 27
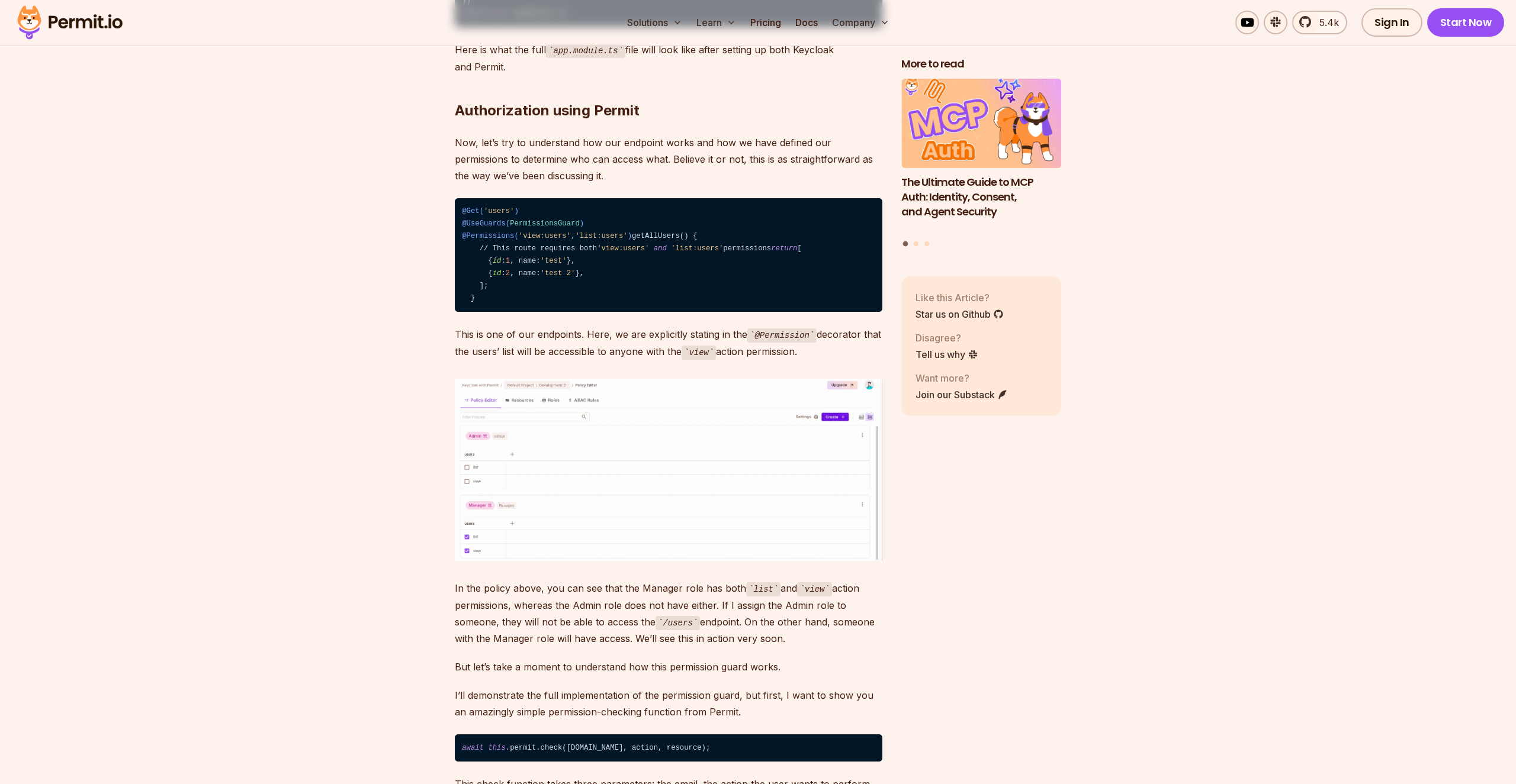
scroll to position [11500, 0]
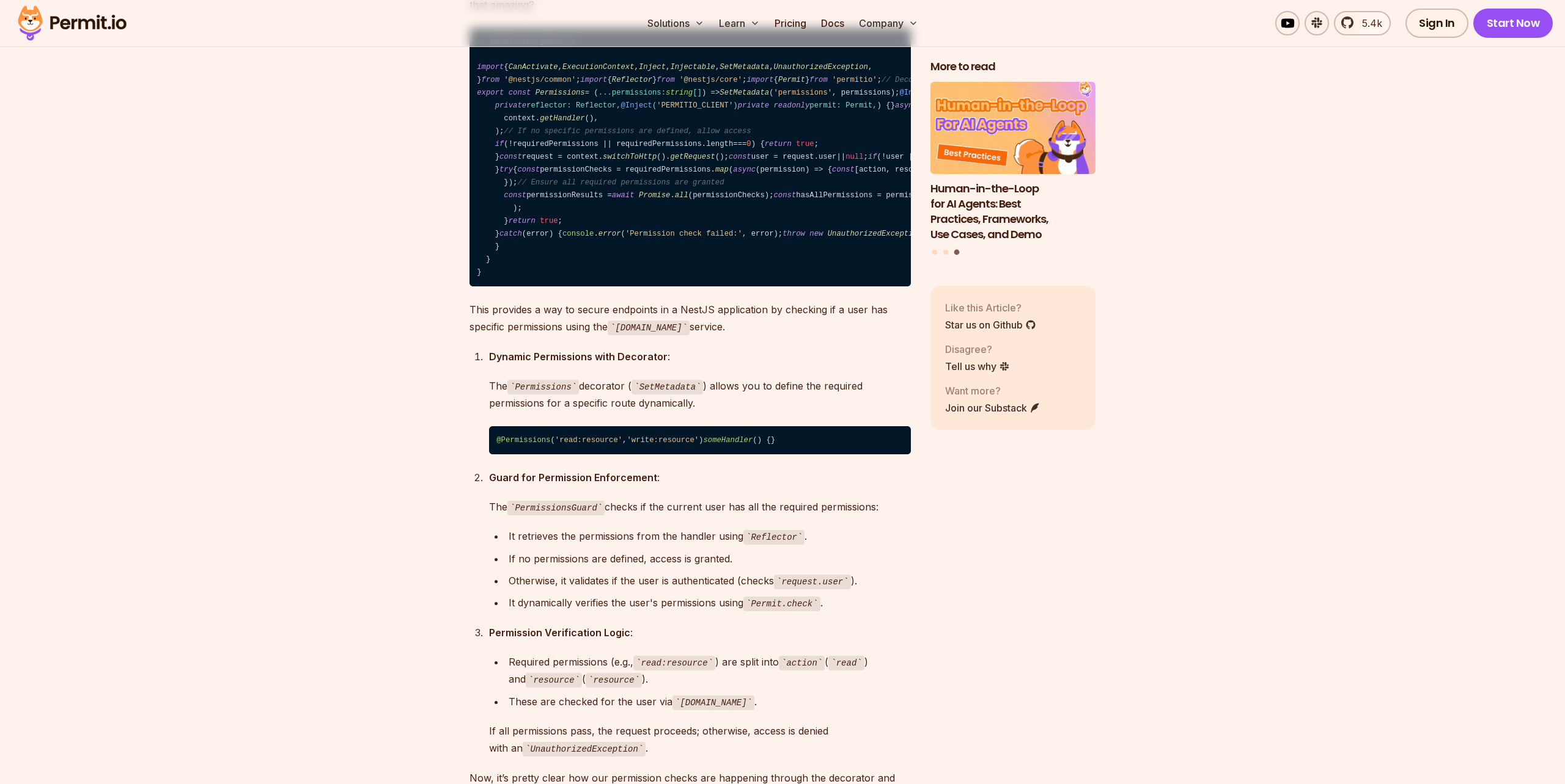
scroll to position [12913, 0]
